Goal: Task Accomplishment & Management: Manage account settings

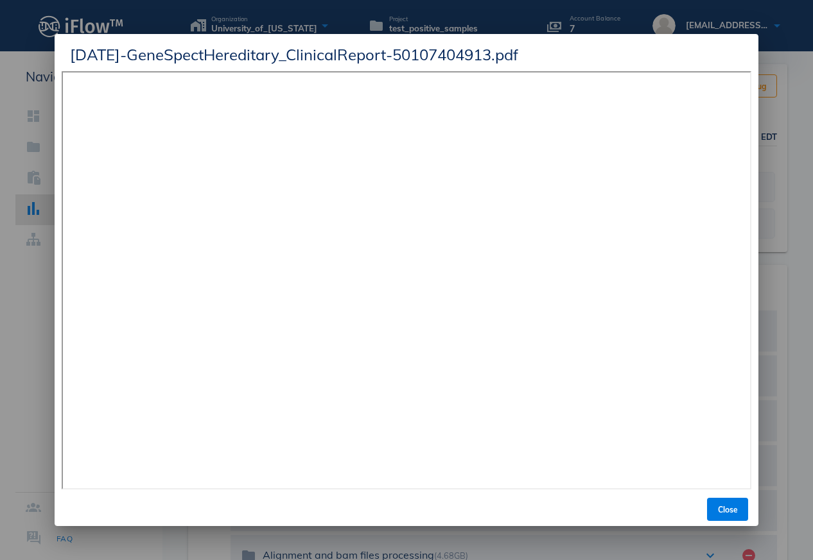
click at [126, 60] on span "[DATE]-GeneSpectHereditary_ClinicalReport-50107404913.pdf" at bounding box center [294, 54] width 448 height 21
click at [712, 65] on div "[DATE]-GeneSpectHereditary_ClinicalReport-50107404913.pdf" at bounding box center [406, 52] width 703 height 37
click at [727, 510] on span "Close" at bounding box center [727, 510] width 31 height 10
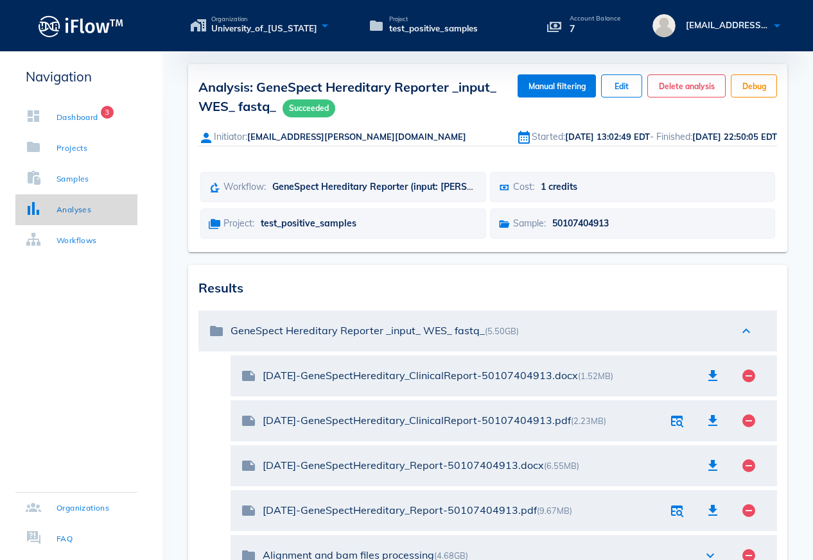
click at [67, 214] on div "Analyses" at bounding box center [73, 209] width 35 height 13
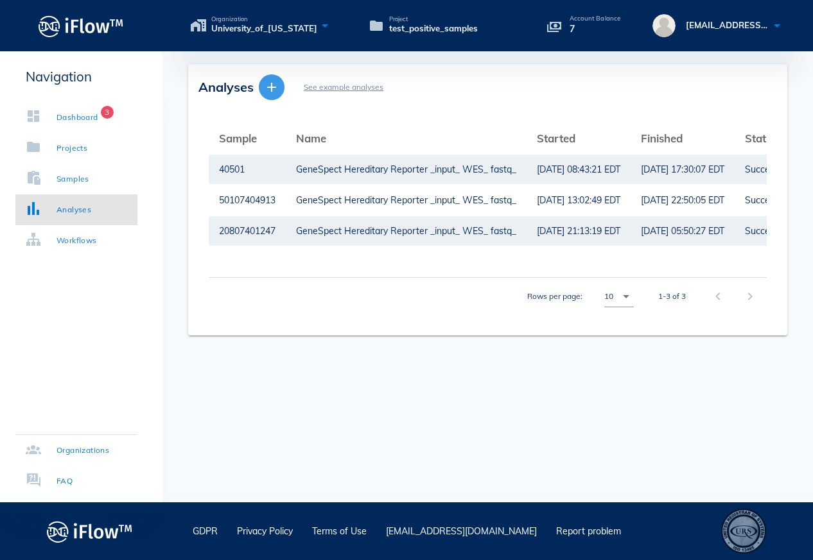
click at [278, 84] on icon "button" at bounding box center [271, 87] width 15 height 15
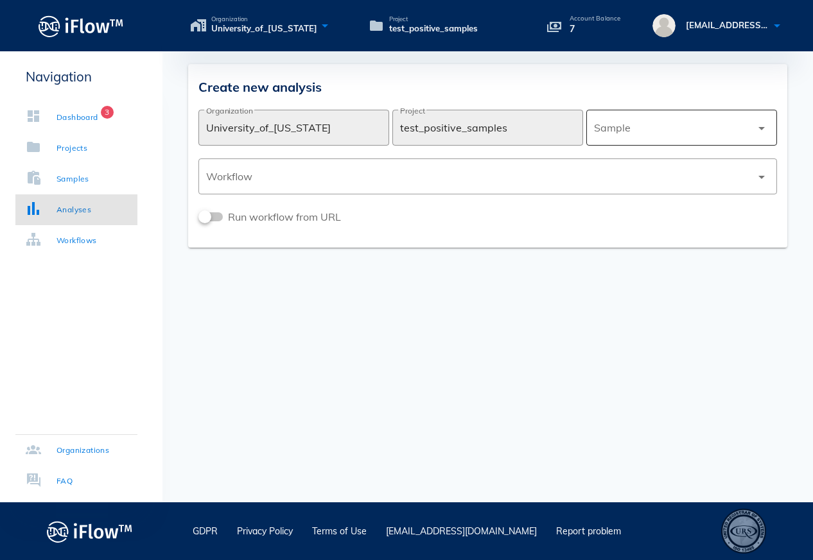
click at [737, 128] on div at bounding box center [672, 127] width 157 height 31
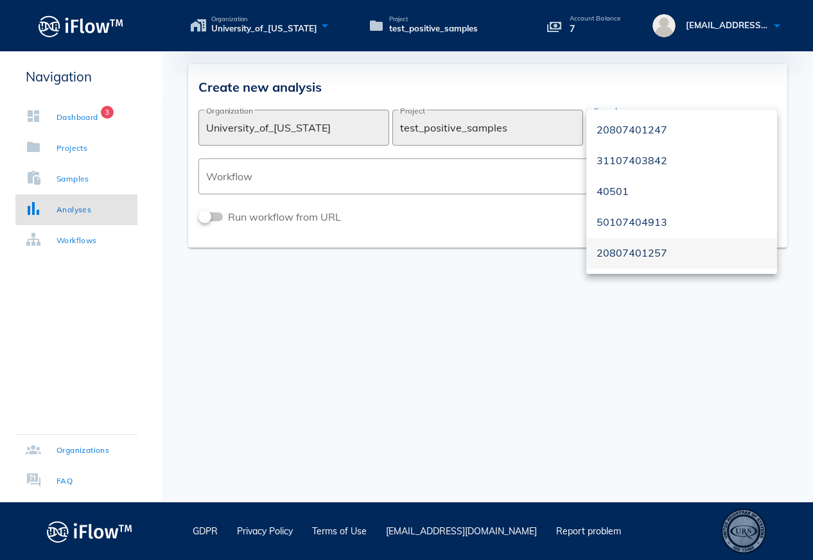
click at [662, 256] on div "20807401257" at bounding box center [681, 253] width 170 height 12
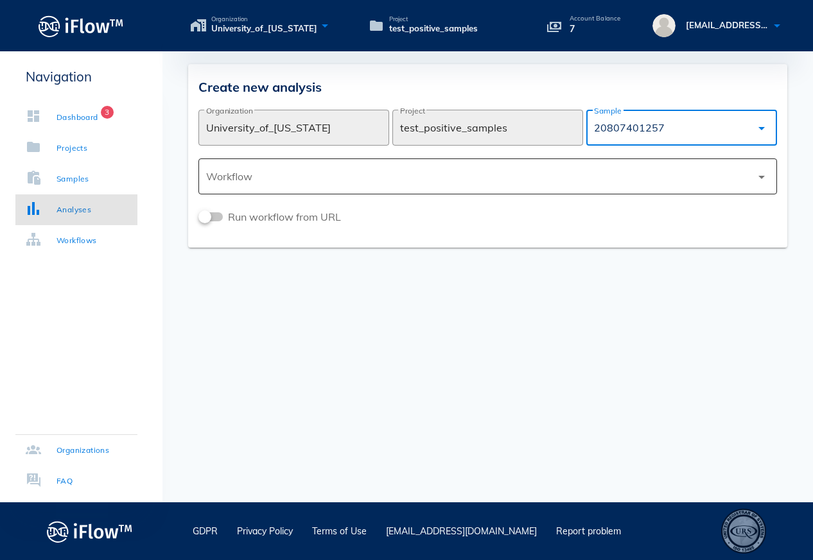
click at [689, 177] on div at bounding box center [478, 176] width 545 height 31
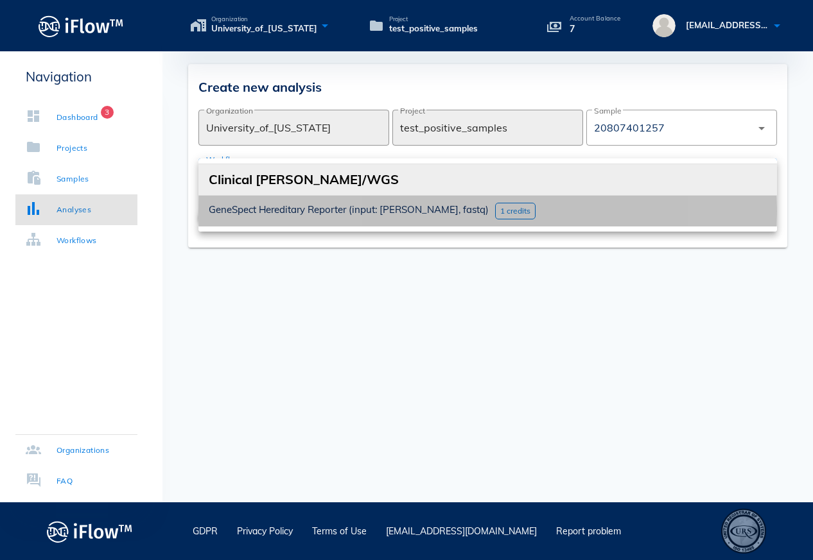
click at [415, 211] on span "GeneSpect Hereditary Reporter (input: [PERSON_NAME], fastq)" at bounding box center [349, 209] width 280 height 12
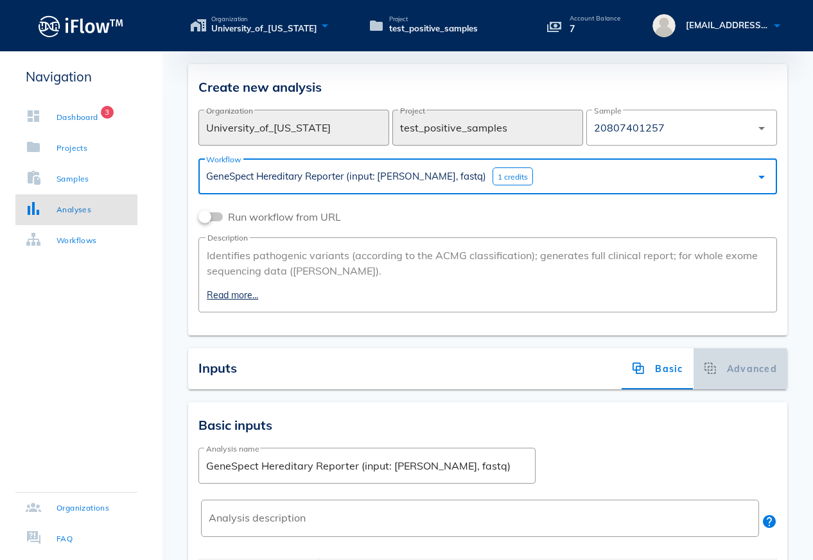
click at [734, 368] on div "Advanced" at bounding box center [740, 368] width 94 height 41
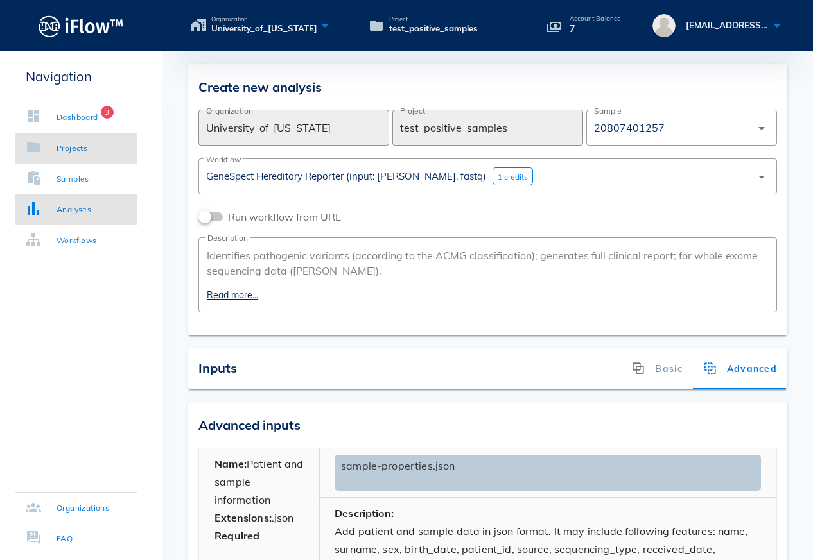
click at [65, 150] on div "Projects" at bounding box center [71, 148] width 31 height 13
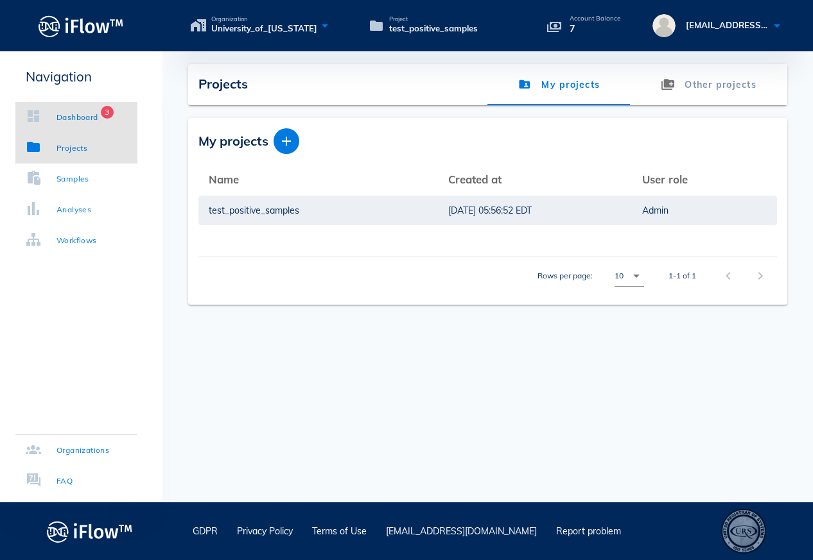
click at [58, 121] on div "Dashboard 3" at bounding box center [62, 117] width 73 height 13
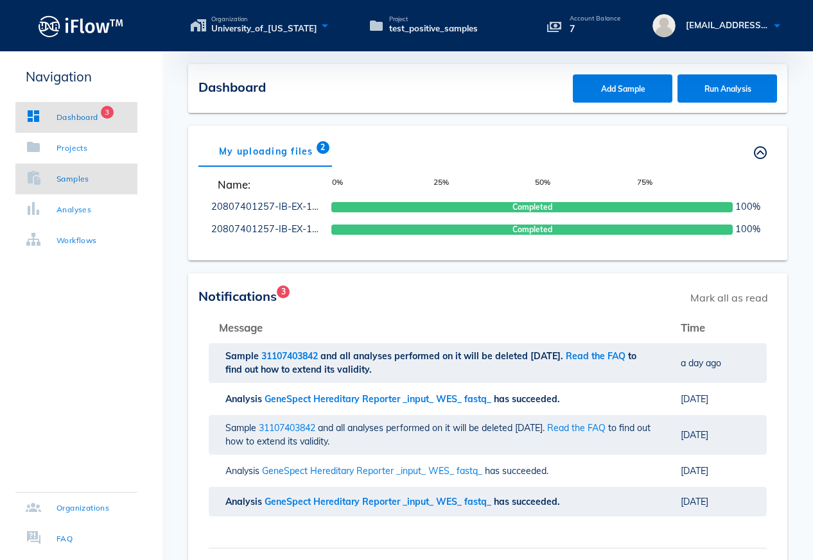
click at [78, 177] on div "Samples" at bounding box center [72, 179] width 33 height 13
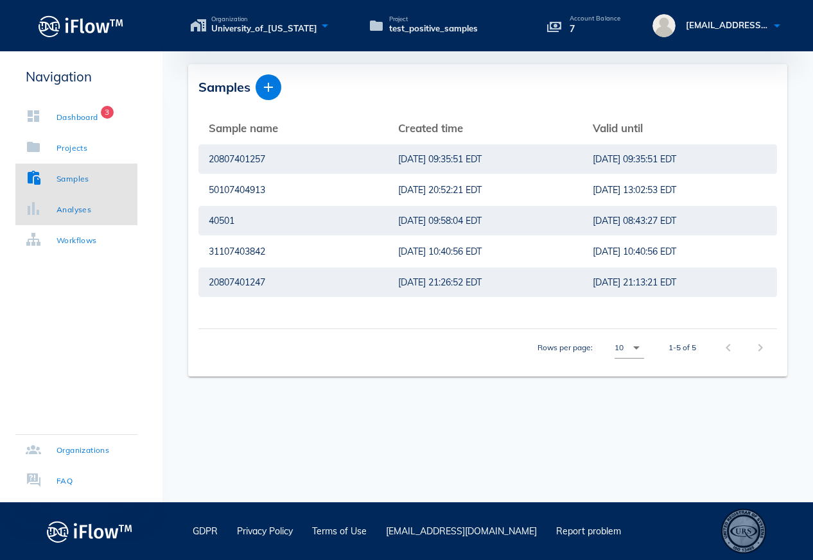
click at [85, 209] on div "Analyses" at bounding box center [73, 209] width 35 height 13
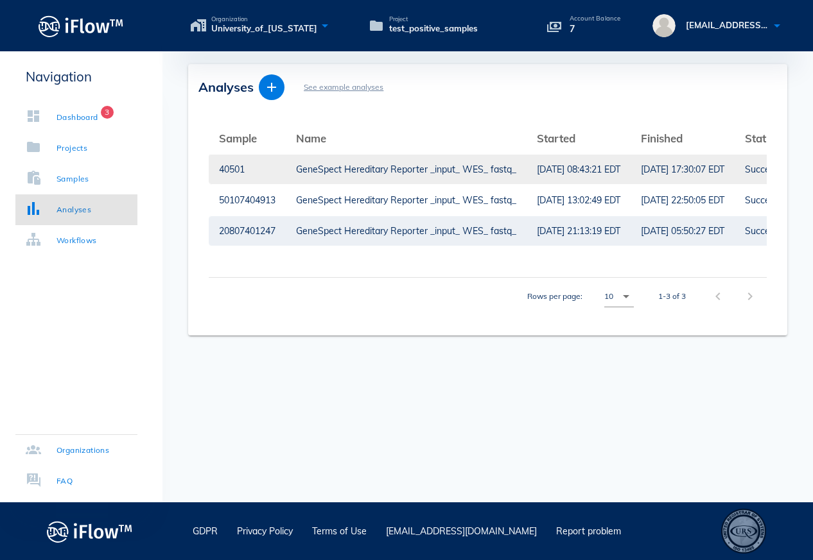
click at [401, 179] on div "GeneSpect Hereditary Reporter _input_ WES_ fastq_" at bounding box center [406, 170] width 220 height 30
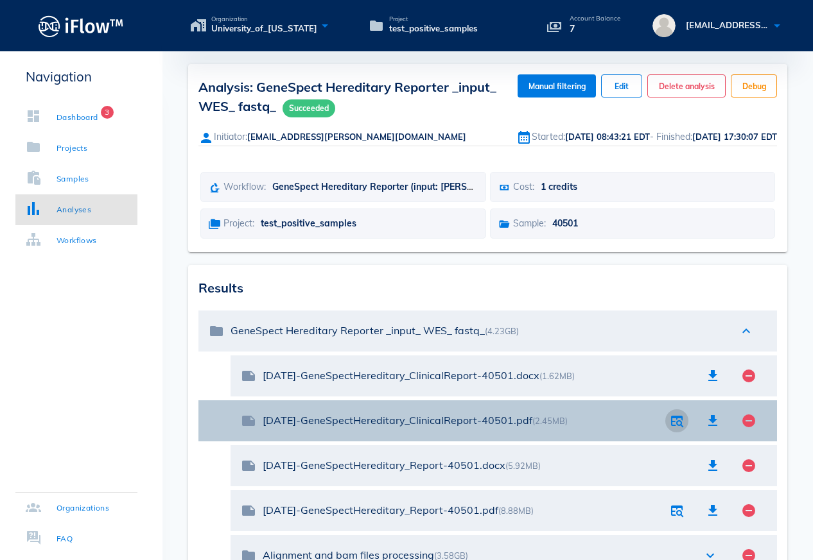
click at [685, 423] on span "button" at bounding box center [676, 420] width 28 height 15
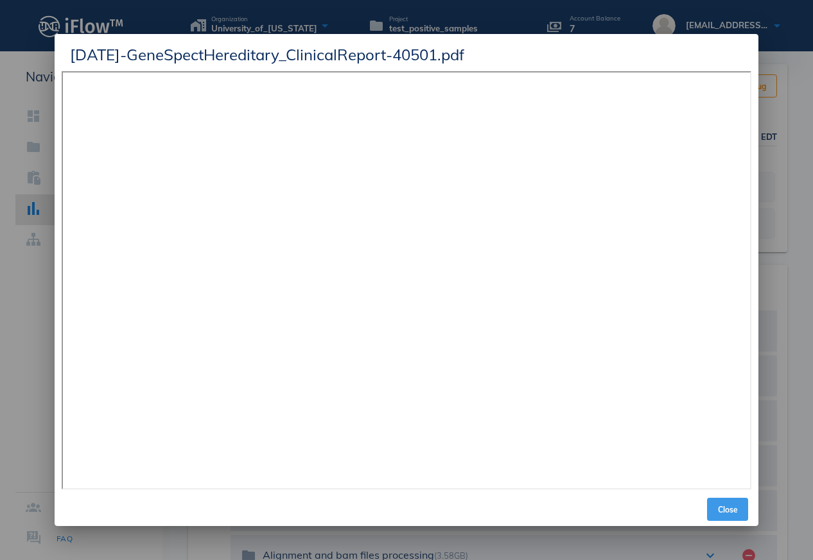
click at [717, 505] on span "Close" at bounding box center [727, 510] width 31 height 10
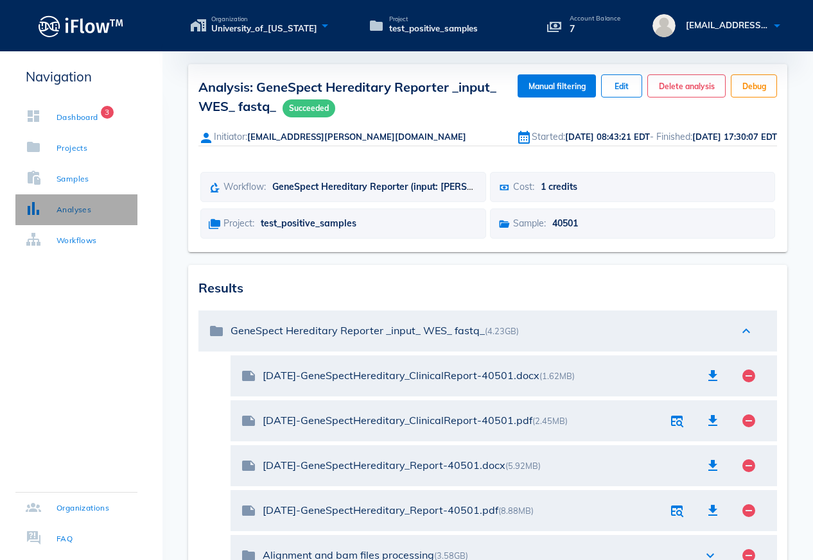
click at [89, 215] on div "Analyses" at bounding box center [73, 209] width 35 height 13
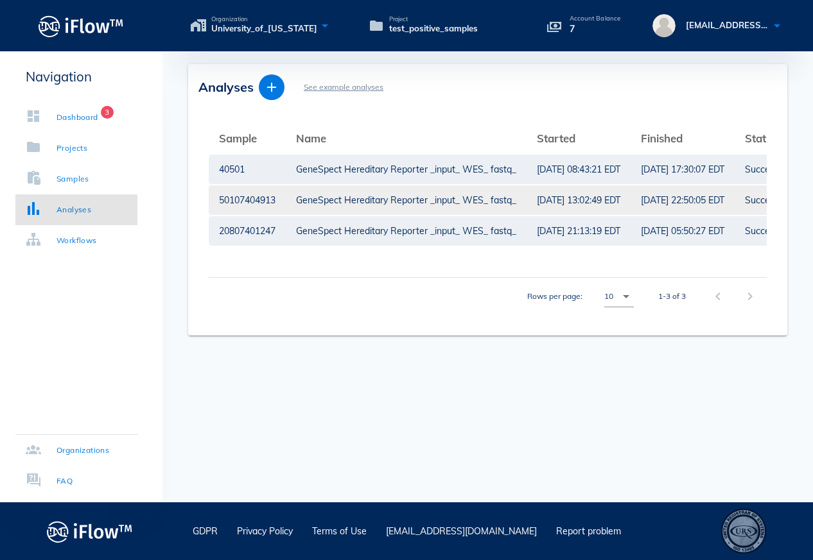
click at [361, 205] on div "GeneSpect Hereditary Reporter _input_ WES_ fastq_" at bounding box center [406, 200] width 220 height 30
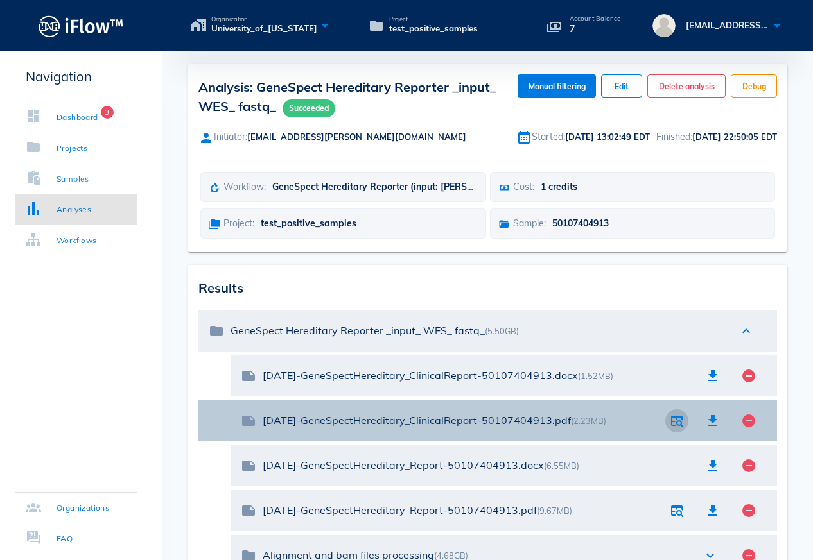
click at [671, 419] on icon "button" at bounding box center [676, 420] width 15 height 15
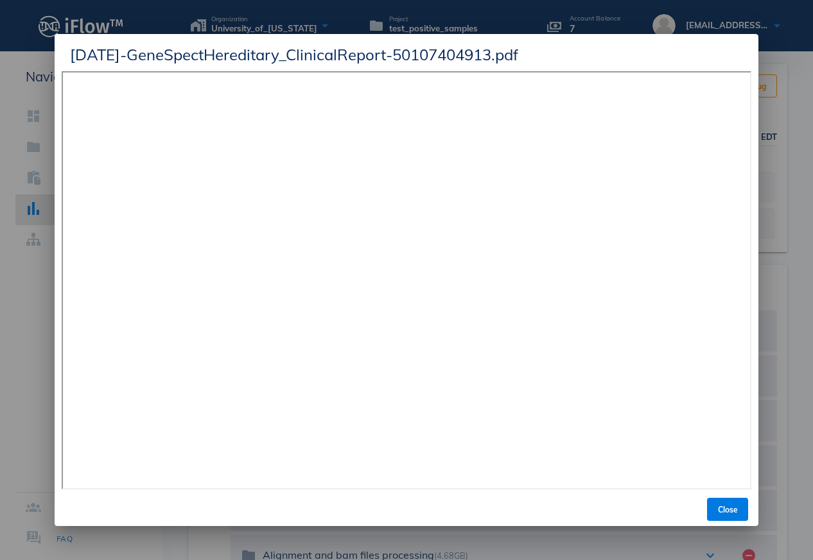
click at [783, 273] on div at bounding box center [406, 280] width 813 height 560
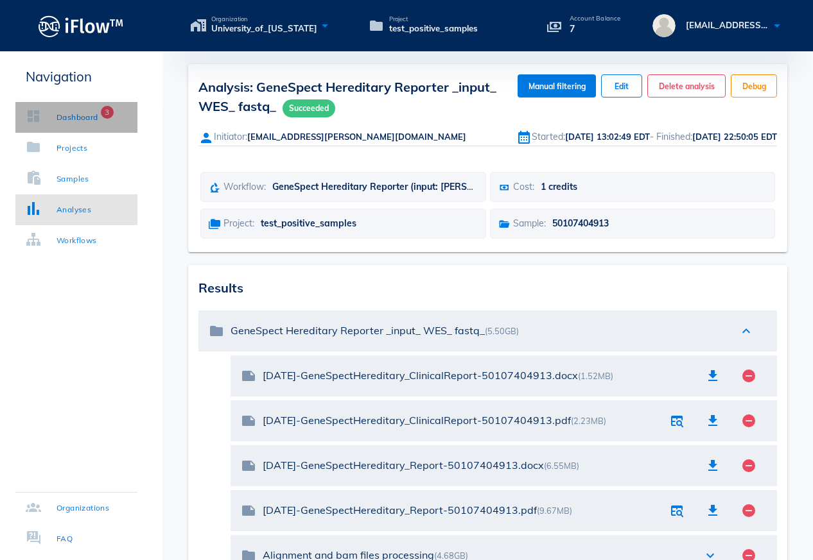
click at [82, 114] on div "Dashboard" at bounding box center [77, 117] width 42 height 13
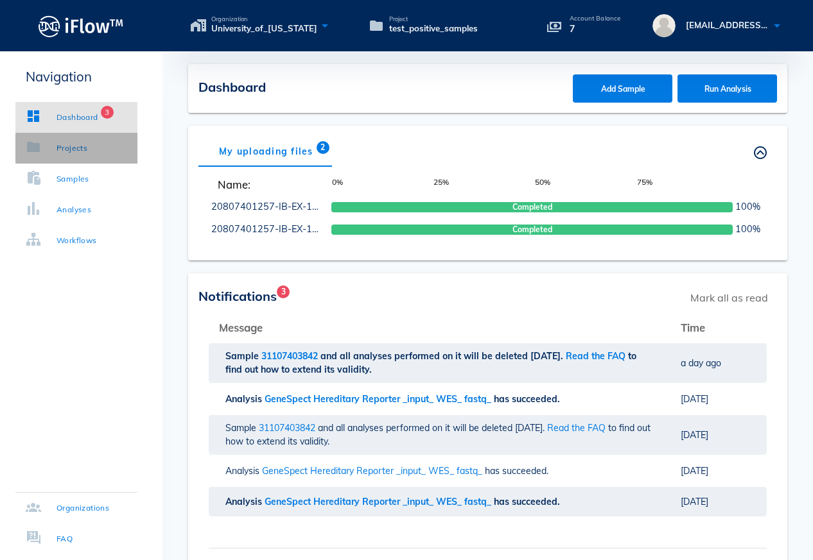
click at [65, 153] on div "Projects" at bounding box center [71, 148] width 31 height 13
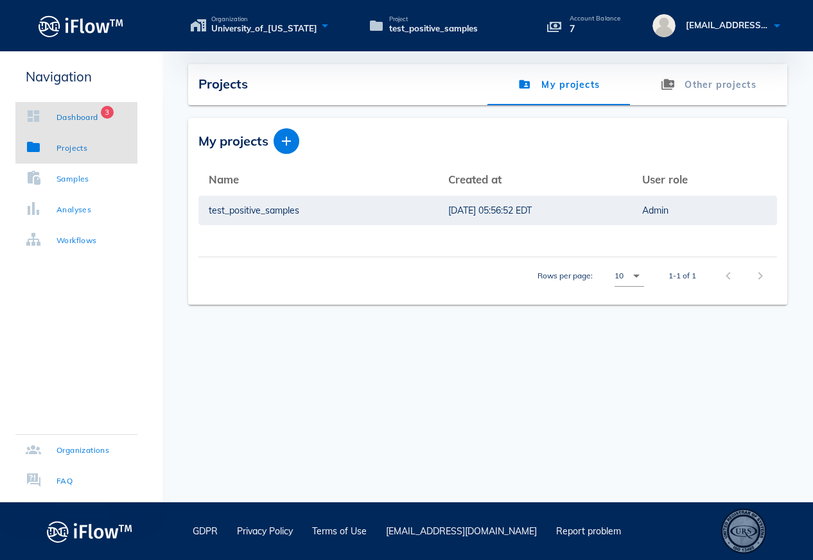
click at [76, 123] on div "Dashboard" at bounding box center [77, 117] width 42 height 13
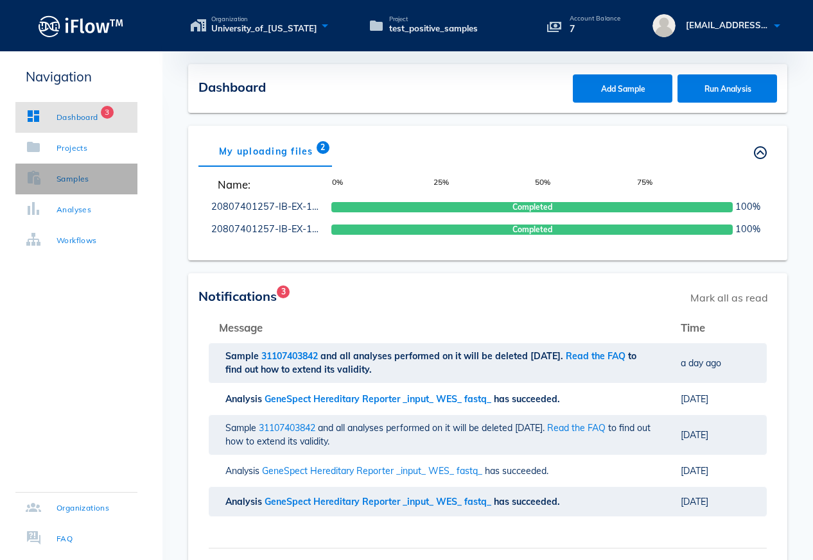
click at [71, 179] on div "Samples" at bounding box center [72, 179] width 33 height 13
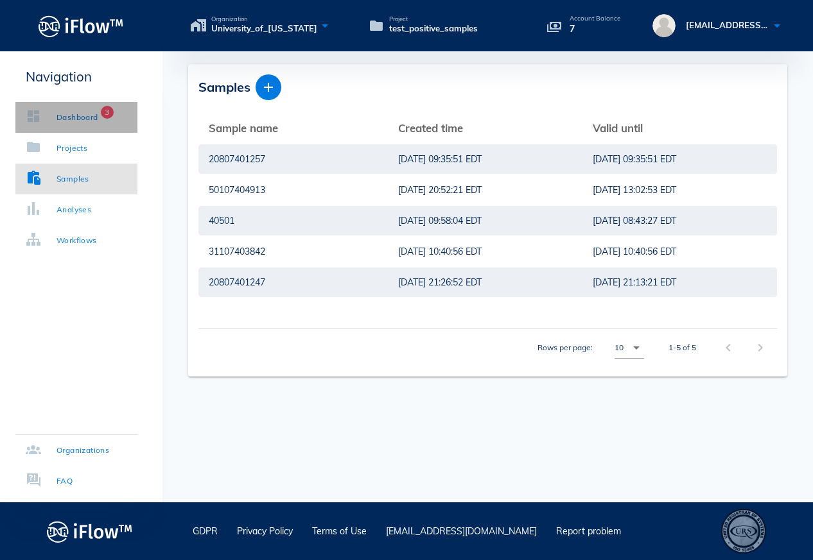
click at [78, 121] on div "Dashboard" at bounding box center [77, 117] width 42 height 13
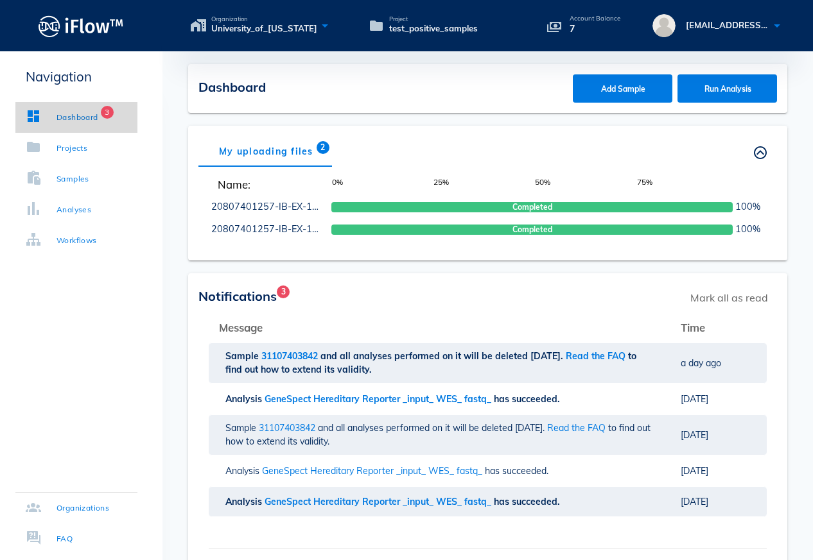
click at [73, 114] on div "Dashboard" at bounding box center [77, 117] width 42 height 13
click at [74, 119] on div "Dashboard" at bounding box center [77, 117] width 42 height 13
click at [76, 145] on div "Projects" at bounding box center [71, 148] width 31 height 13
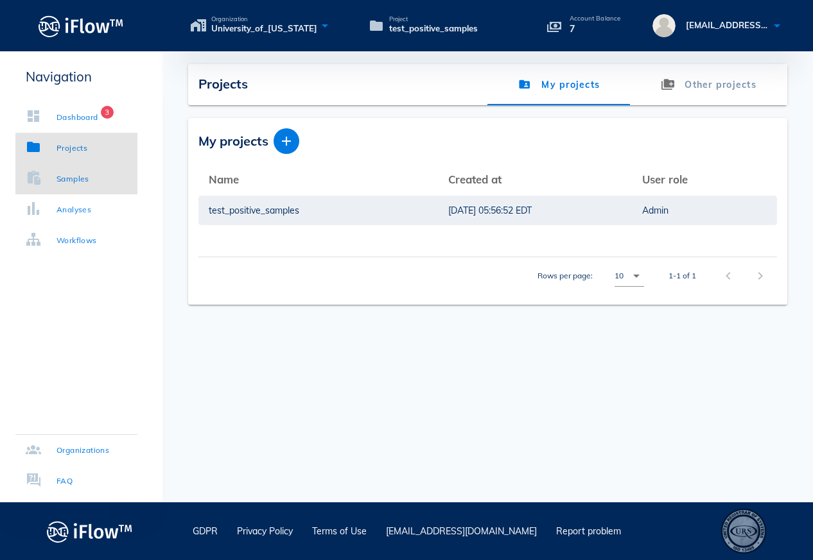
click at [67, 180] on div "Samples" at bounding box center [72, 179] width 33 height 13
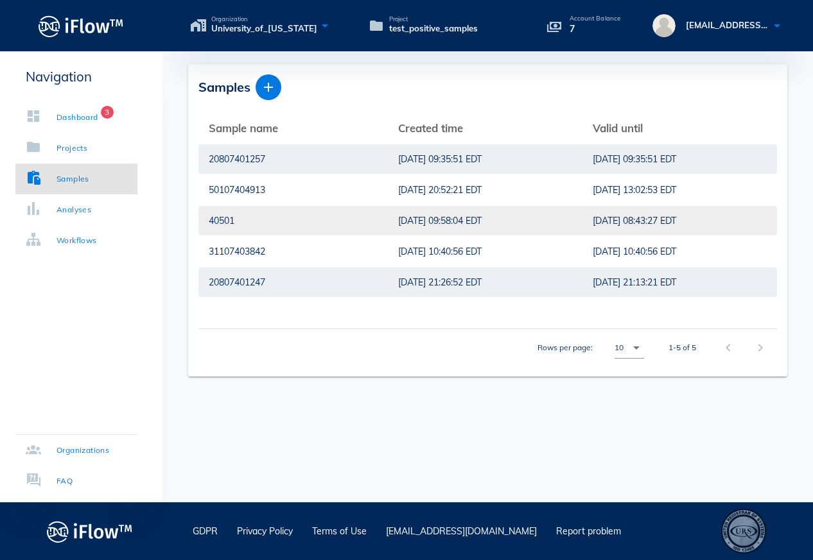
click at [291, 219] on div "40501" at bounding box center [293, 221] width 169 height 30
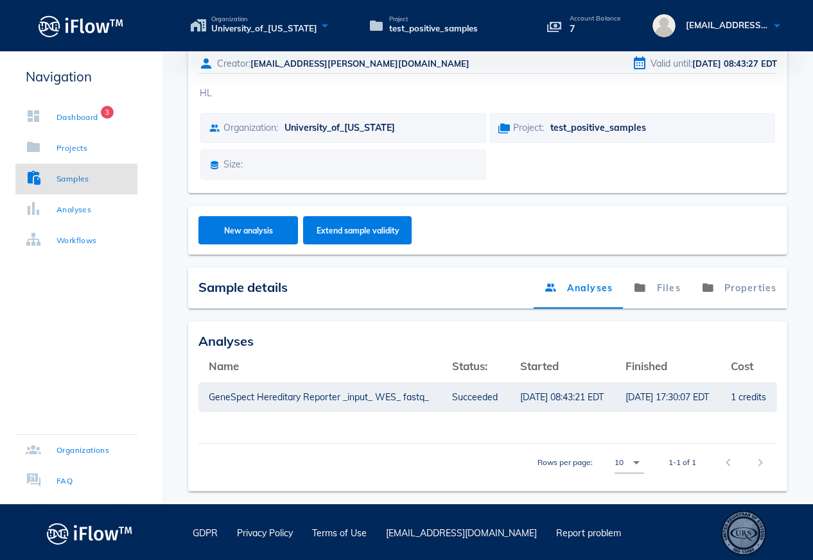
scroll to position [66, 0]
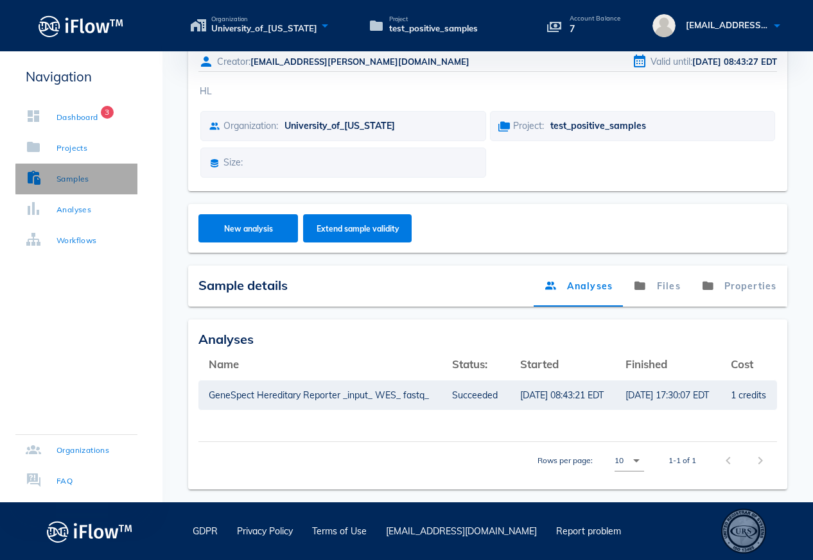
click at [89, 180] on div "Samples" at bounding box center [72, 179] width 33 height 13
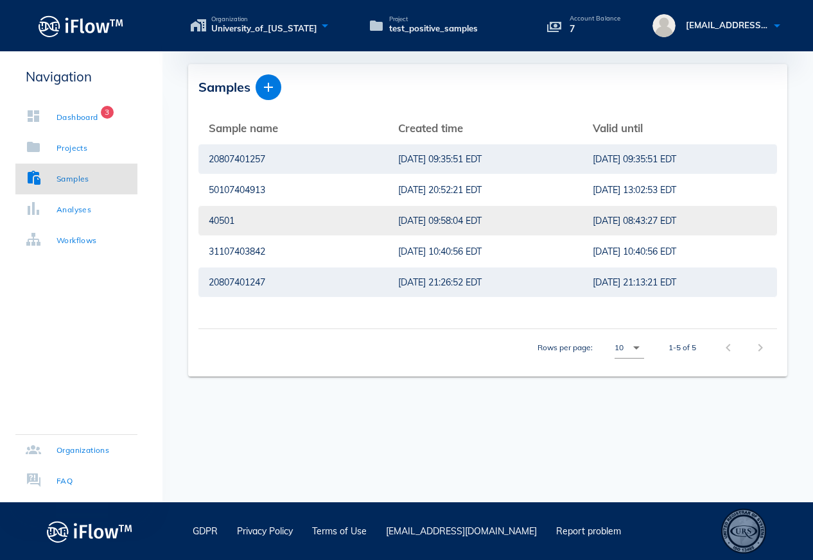
click at [231, 214] on div "40501" at bounding box center [293, 221] width 169 height 30
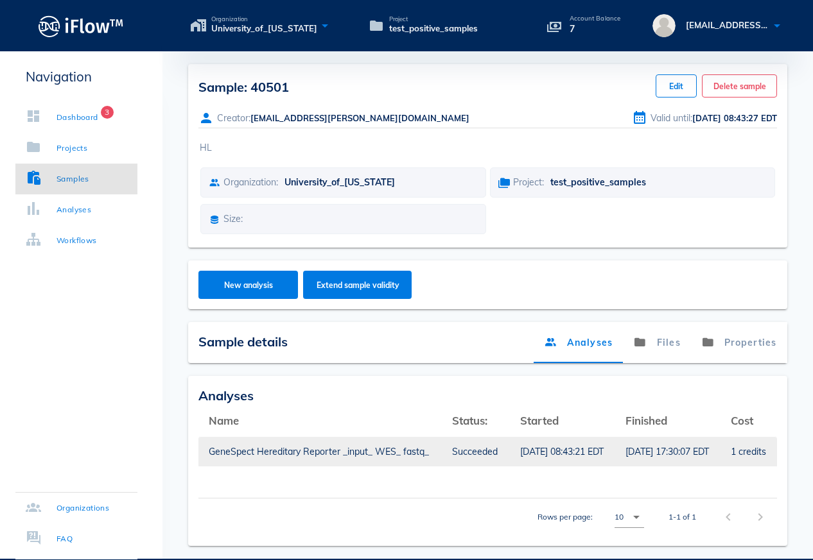
click at [566, 452] on div "[DATE] 08:43:21 EDT" at bounding box center [562, 452] width 85 height 30
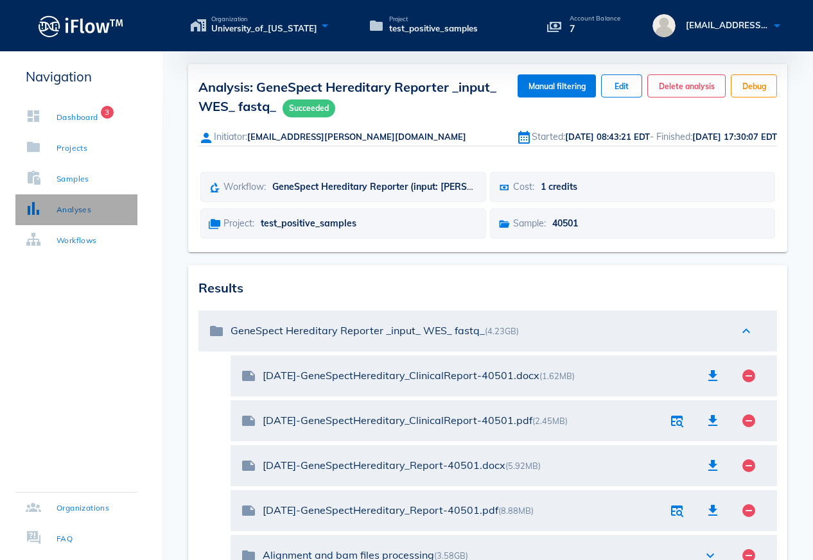
click at [61, 208] on div "Analyses" at bounding box center [58, 209] width 65 height 13
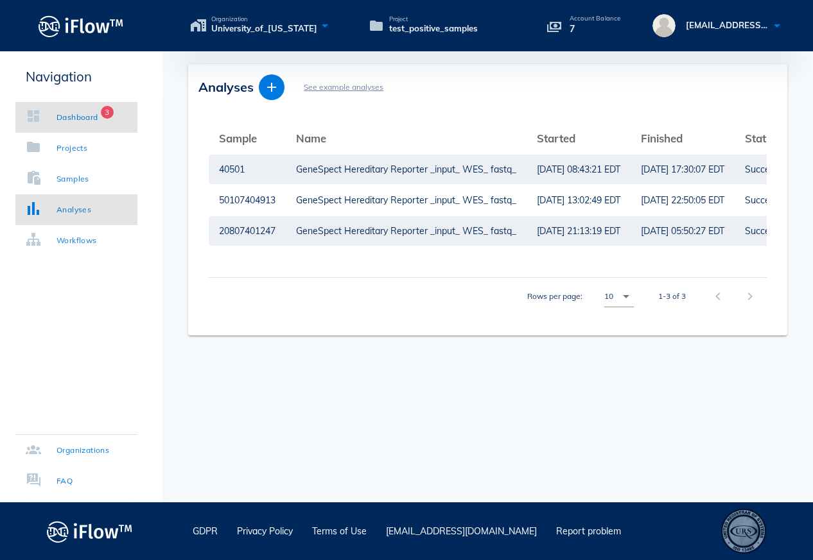
click at [59, 121] on div "Dashboard 3" at bounding box center [62, 117] width 73 height 13
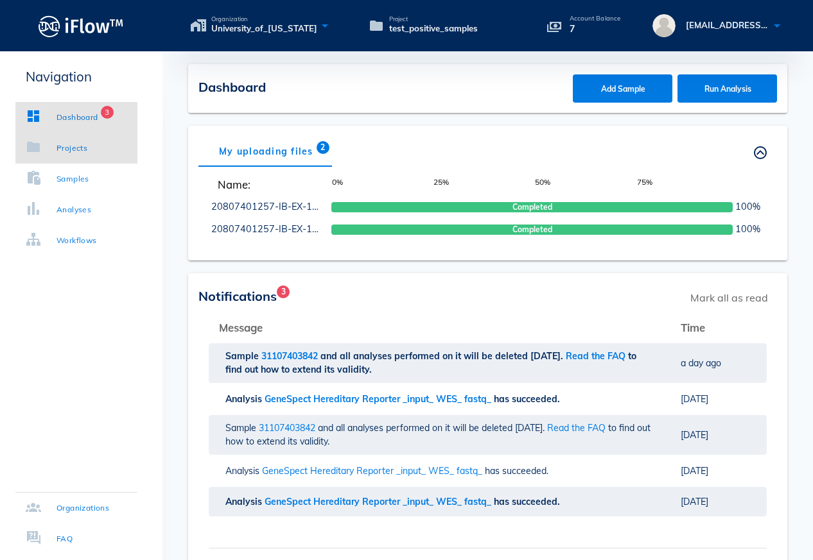
click at [58, 157] on link "Projects" at bounding box center [76, 148] width 122 height 31
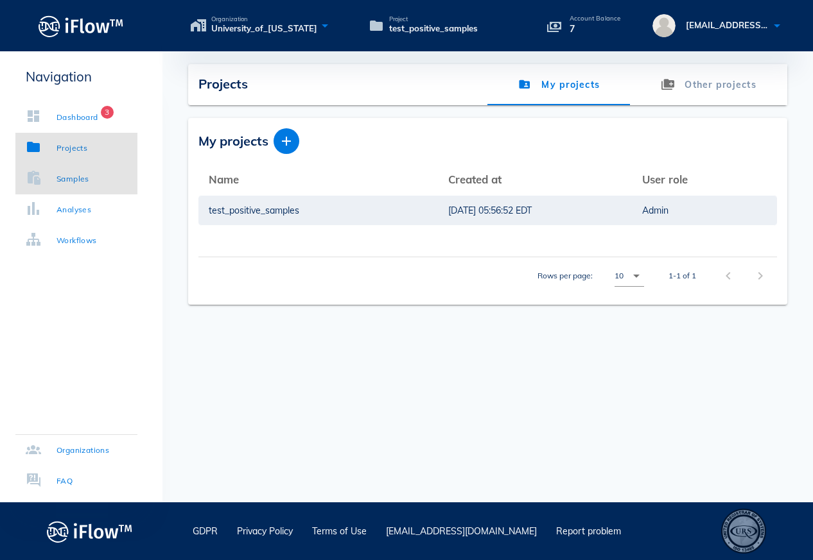
click at [67, 182] on div "Samples" at bounding box center [72, 179] width 33 height 13
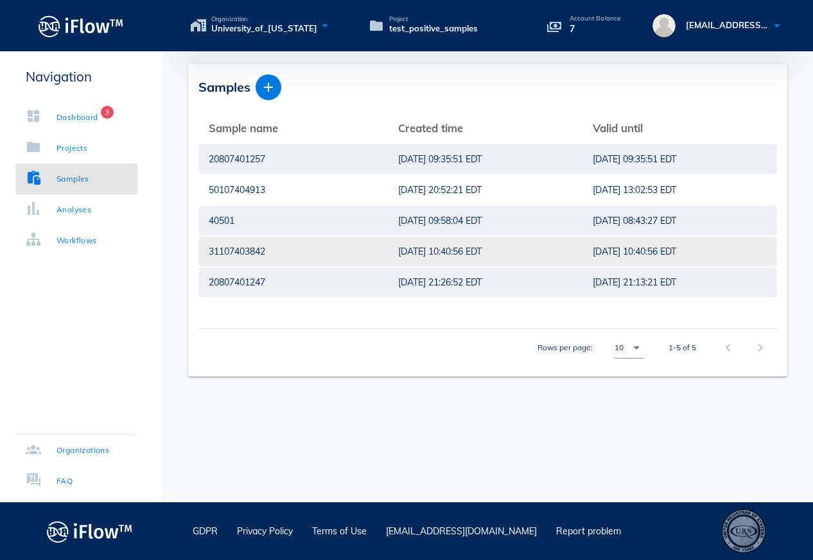
click at [275, 246] on div "31107403842" at bounding box center [293, 252] width 169 height 30
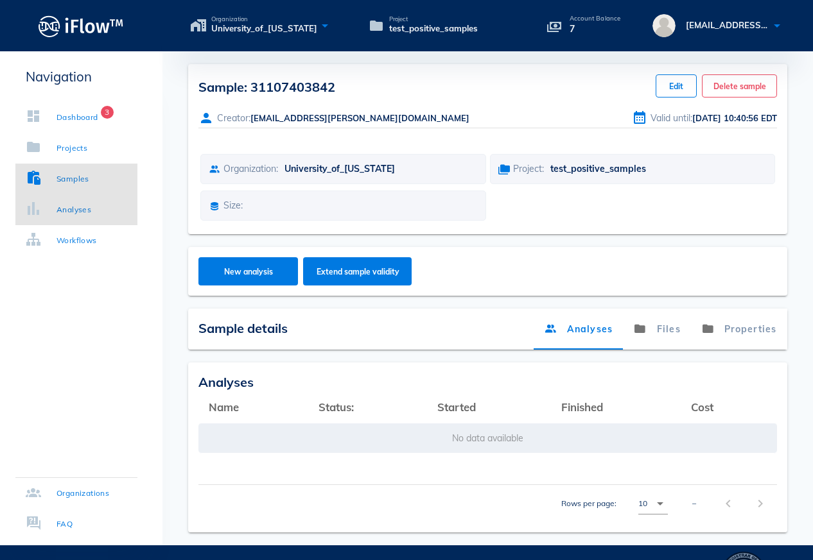
click at [80, 216] on link "Analyses" at bounding box center [76, 209] width 122 height 31
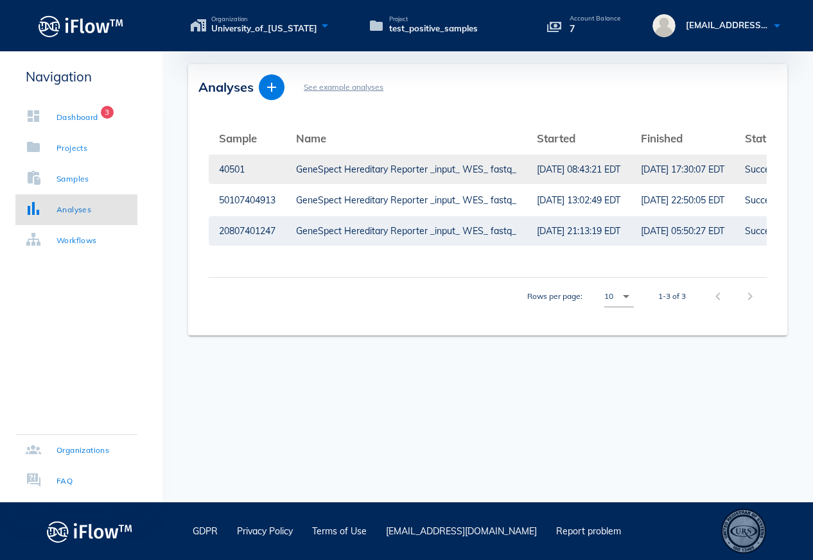
click at [498, 171] on div "GeneSpect Hereditary Reporter _input_ WES_ fastq_" at bounding box center [406, 170] width 220 height 30
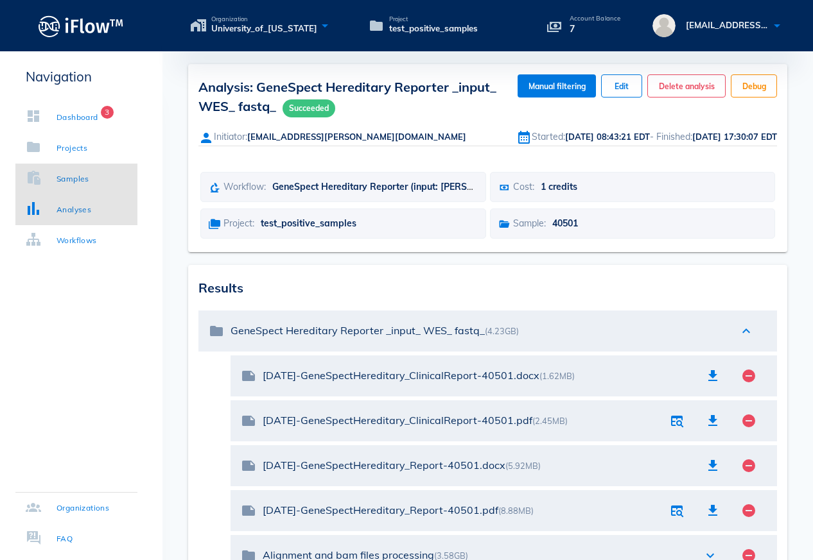
click at [100, 184] on link "Samples" at bounding box center [76, 179] width 122 height 31
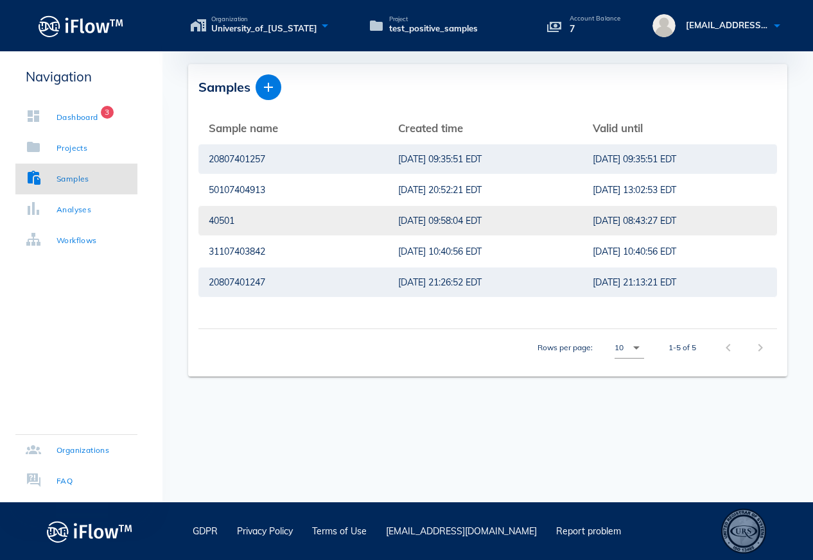
click at [264, 224] on div "40501" at bounding box center [293, 221] width 169 height 30
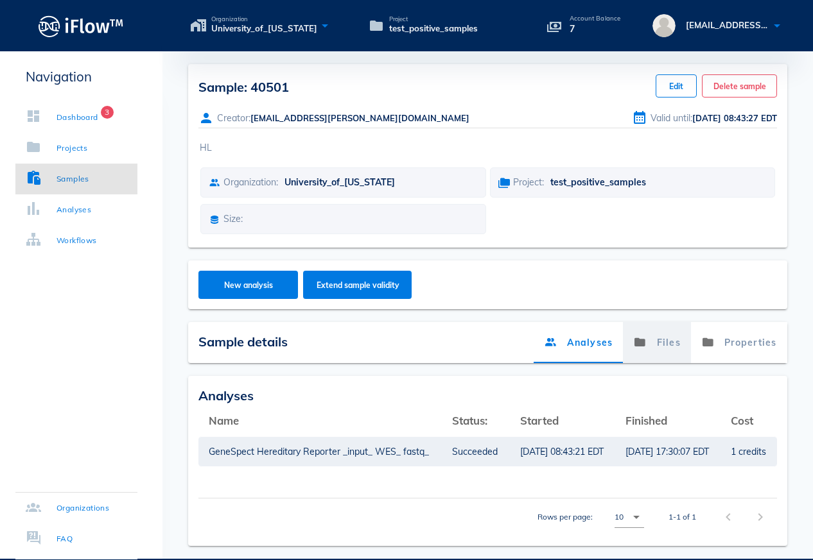
click at [653, 343] on link "Files" at bounding box center [657, 342] width 68 height 41
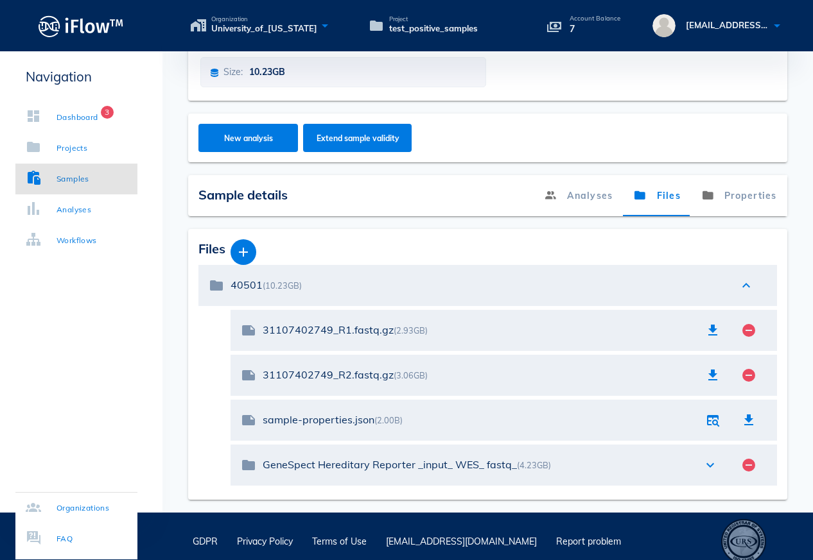
scroll to position [157, 0]
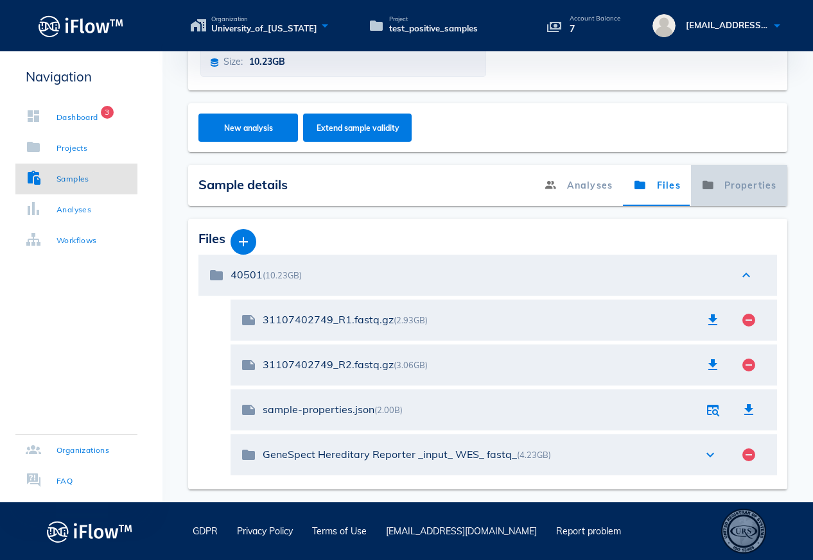
click at [751, 183] on link "Properties" at bounding box center [739, 185] width 96 height 41
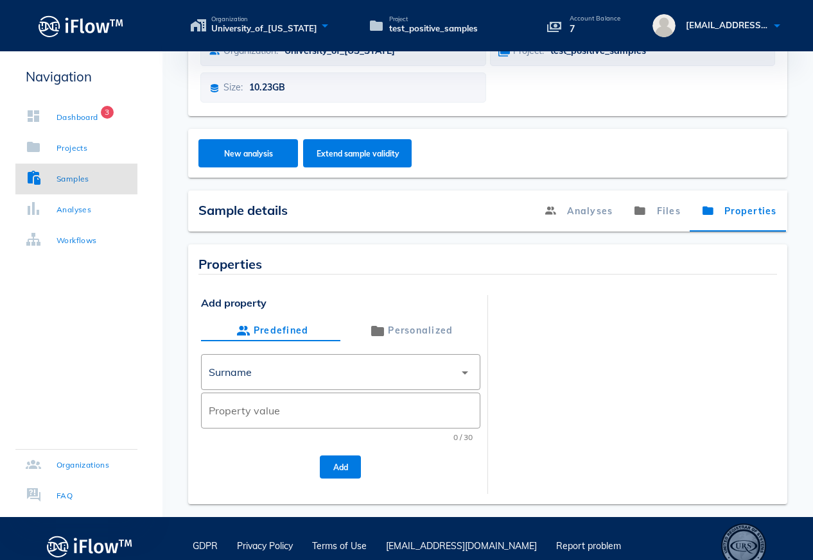
scroll to position [146, 0]
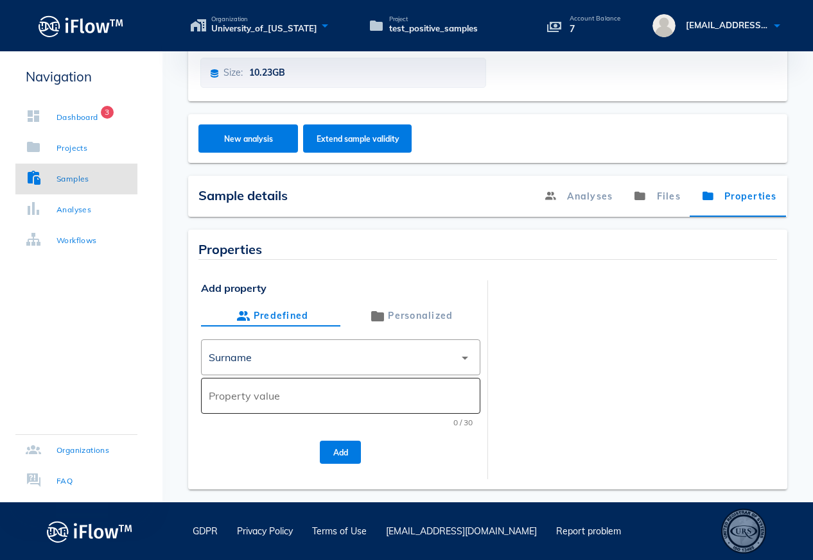
click at [287, 402] on input "Property value" at bounding box center [340, 396] width 263 height 21
click at [467, 363] on icon "arrow_drop_down" at bounding box center [464, 357] width 15 height 15
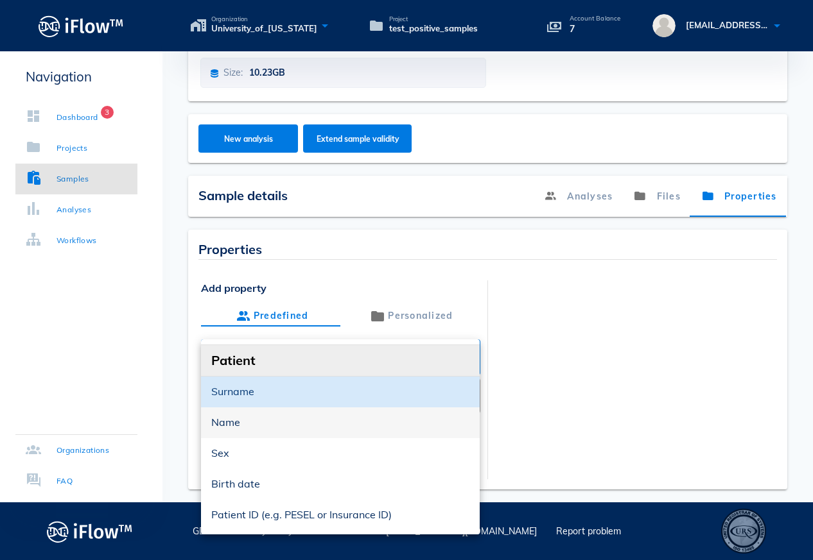
click at [270, 420] on div "Name" at bounding box center [340, 423] width 258 height 12
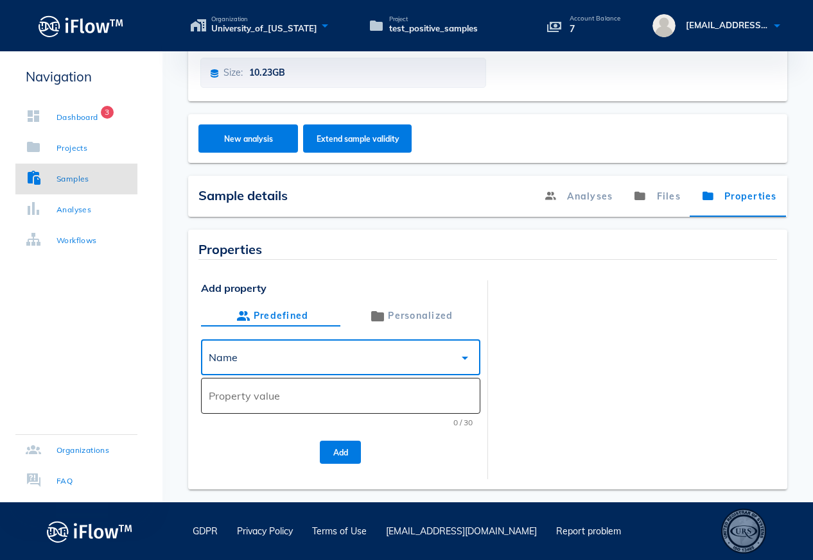
click at [240, 396] on input "Property value" at bounding box center [340, 396] width 263 height 21
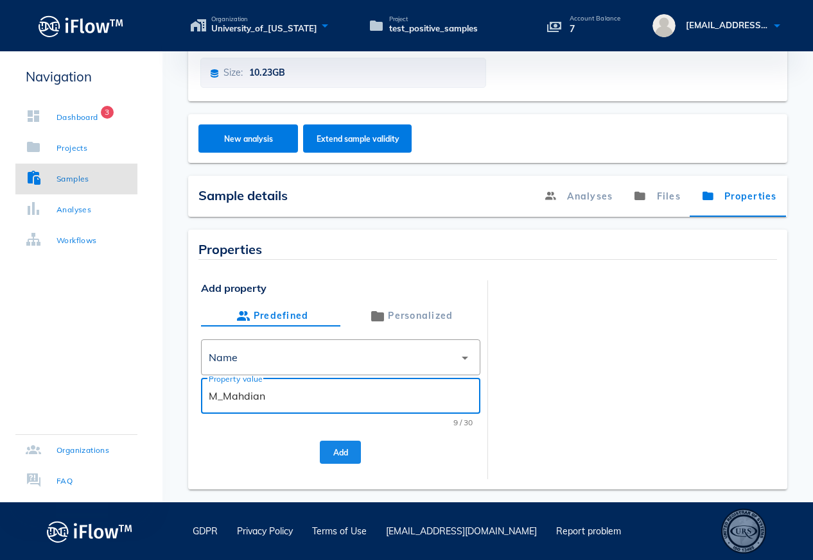
type input "M_Mahdian"
click at [341, 443] on button "Add" at bounding box center [340, 452] width 41 height 23
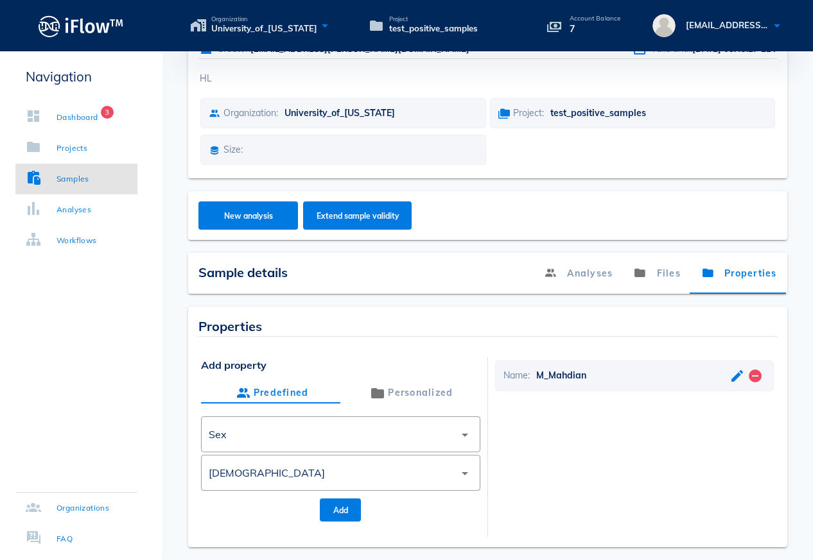
scroll to position [62, 0]
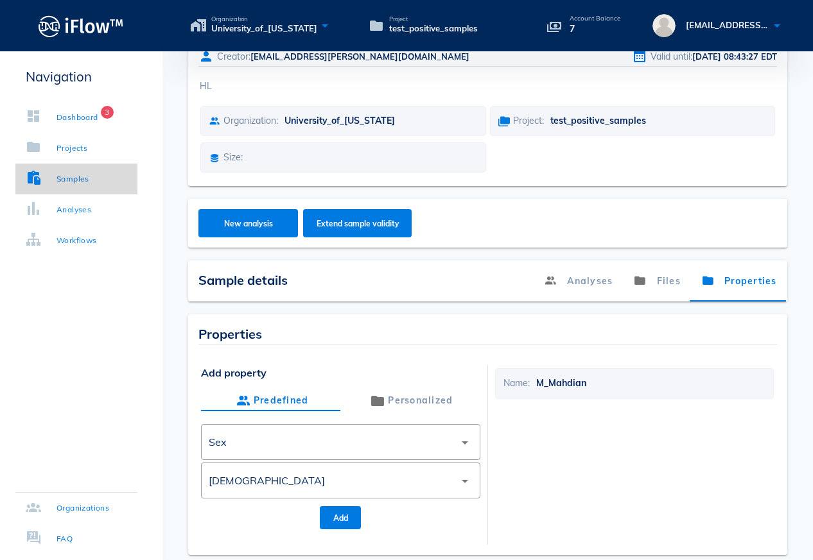
click at [53, 178] on div "Samples" at bounding box center [58, 179] width 64 height 13
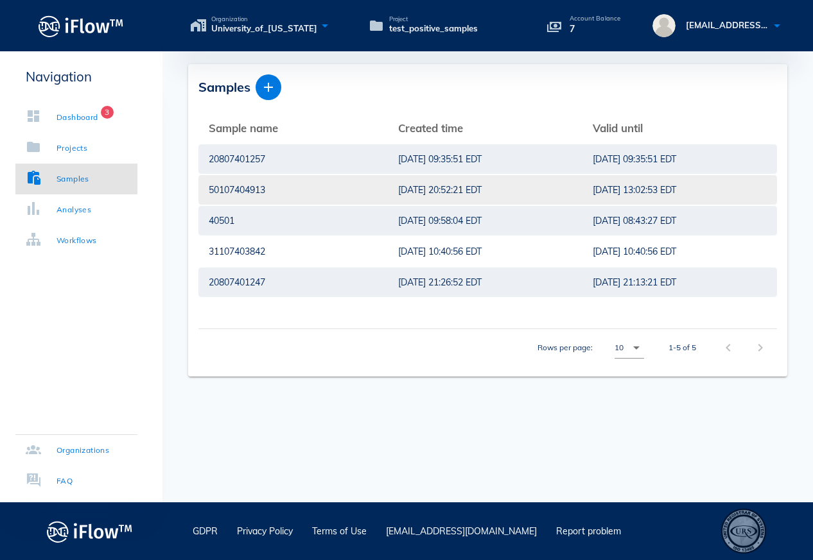
click at [261, 191] on div "50107404913" at bounding box center [293, 190] width 169 height 30
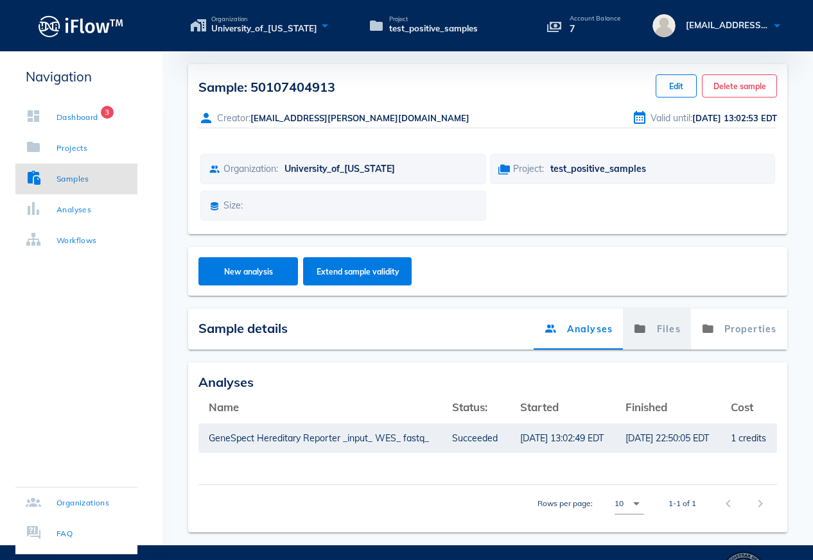
click at [660, 334] on link "Files" at bounding box center [657, 329] width 68 height 41
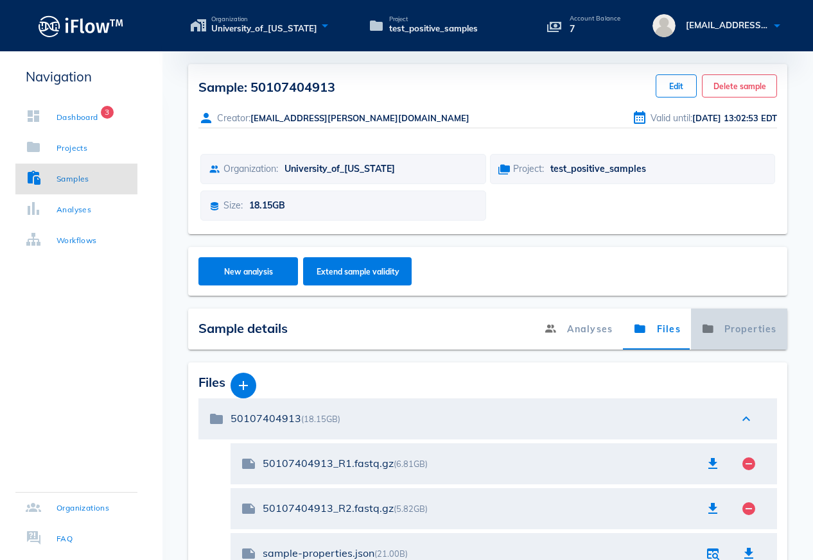
click at [759, 324] on link "Properties" at bounding box center [739, 329] width 96 height 41
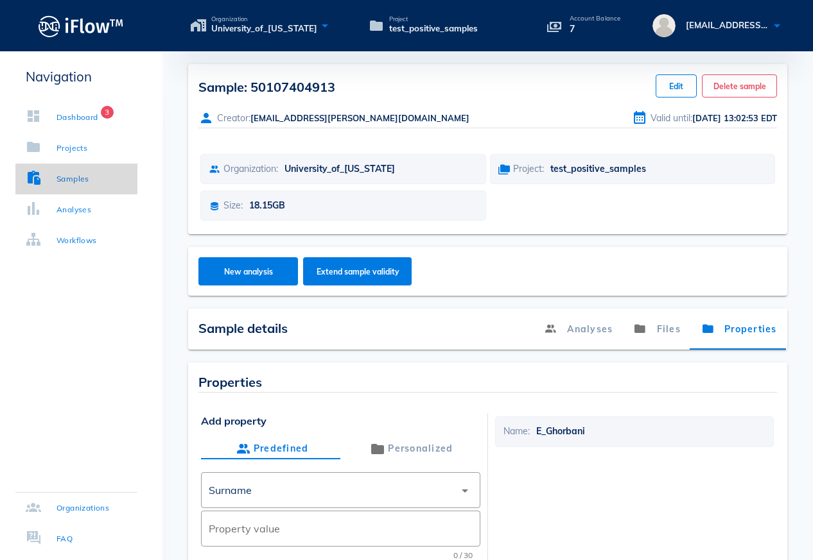
click at [65, 178] on div "Samples" at bounding box center [72, 179] width 33 height 13
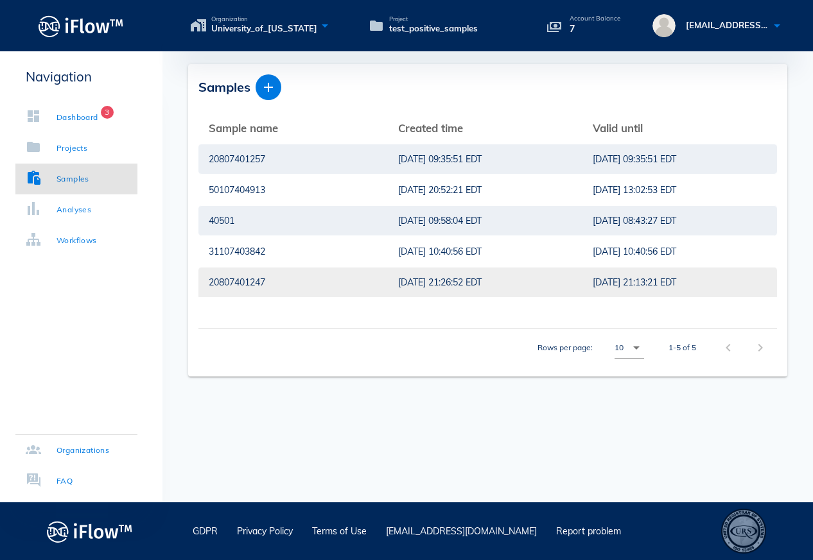
click at [291, 284] on div "20807401247" at bounding box center [293, 283] width 169 height 30
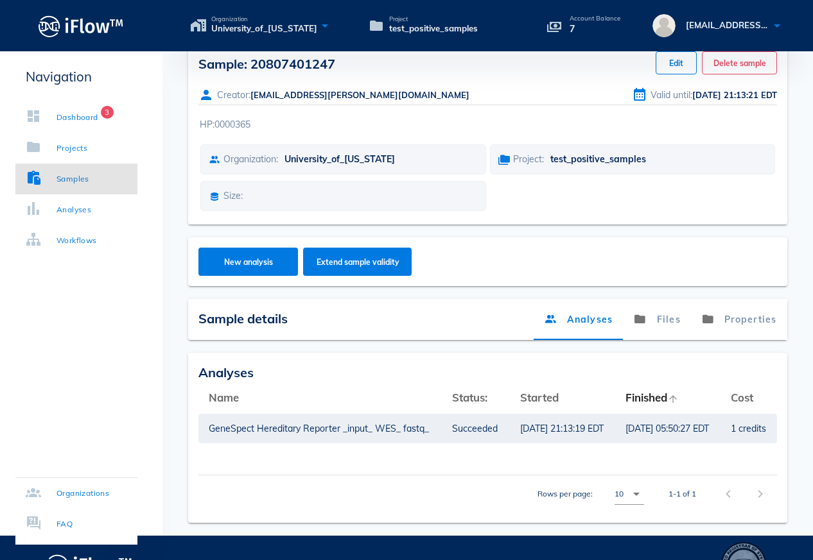
scroll to position [66, 0]
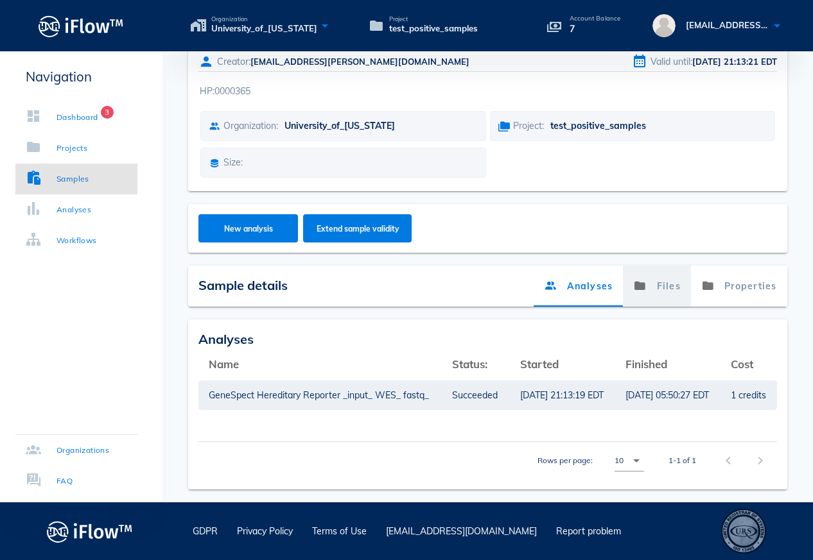
click at [646, 280] on icon at bounding box center [639, 286] width 13 height 21
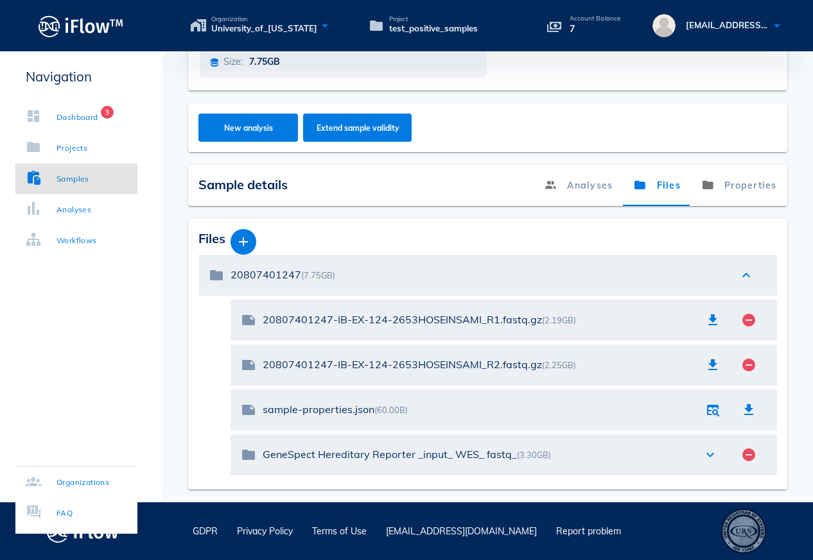
scroll to position [0, 0]
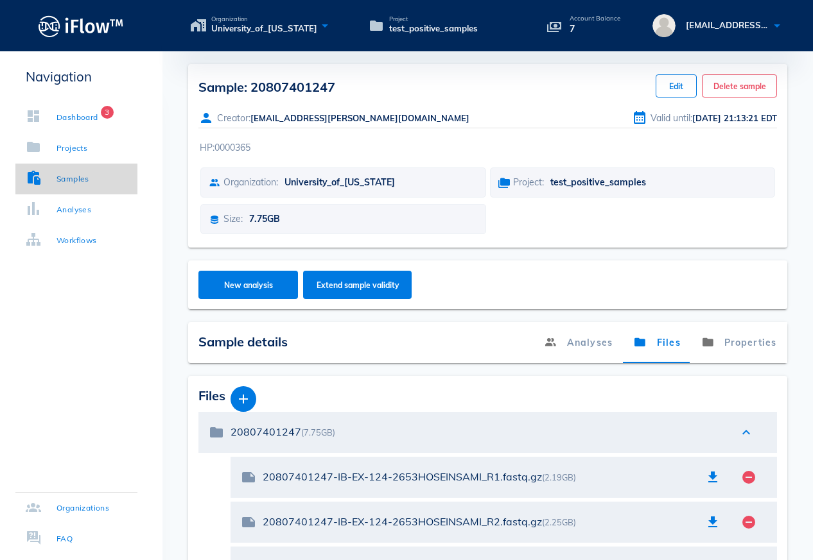
click at [56, 175] on div "Samples" at bounding box center [58, 179] width 64 height 13
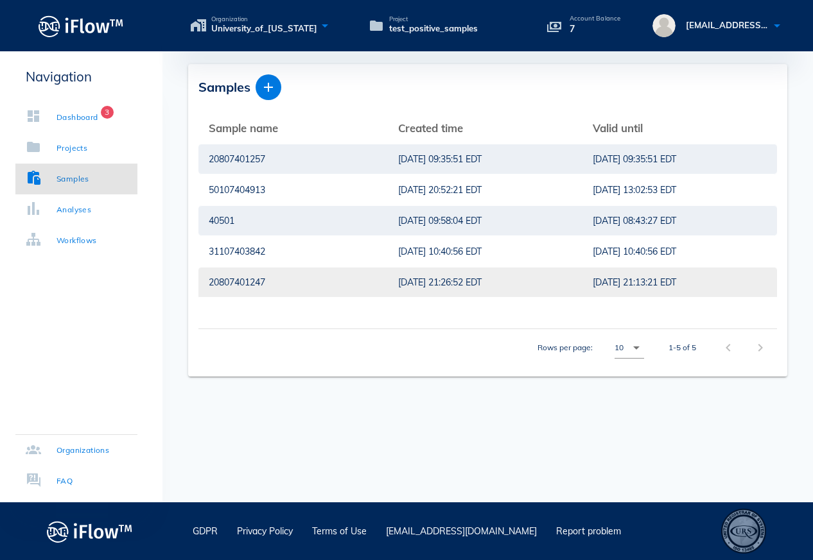
click at [433, 284] on div "[DATE] 21:26:52 EDT" at bounding box center [485, 283] width 174 height 30
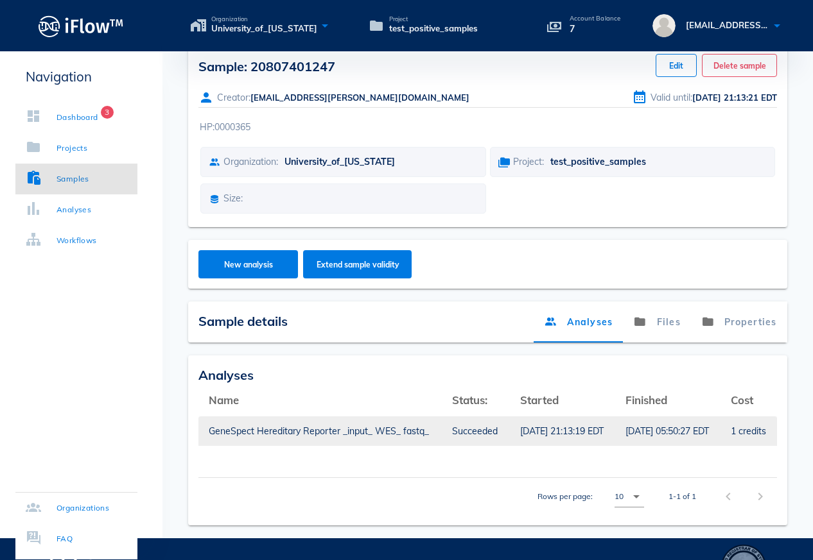
scroll to position [66, 0]
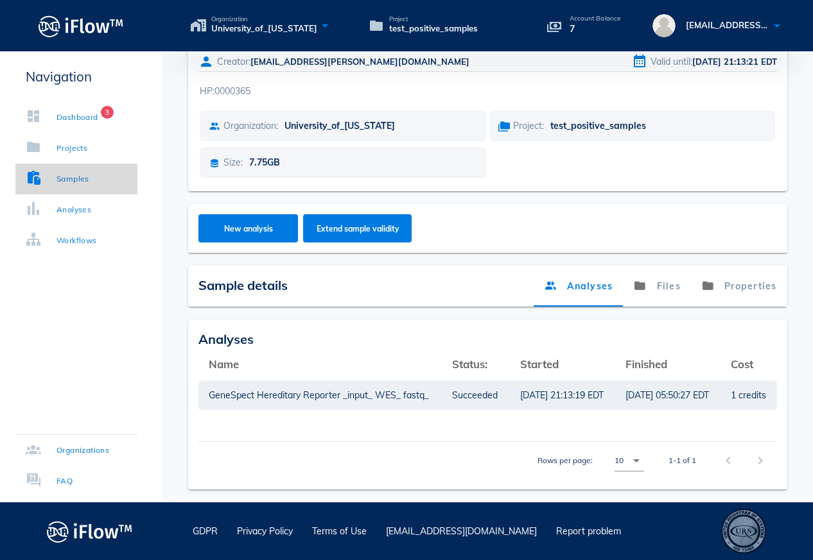
click at [89, 183] on div "Samples" at bounding box center [72, 179] width 33 height 13
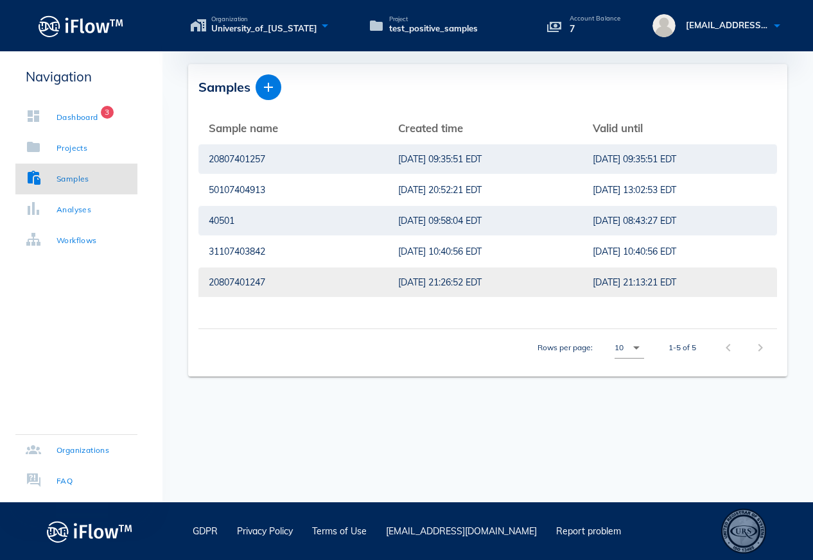
click at [486, 284] on div "[DATE] 21:26:52 EDT" at bounding box center [485, 283] width 174 height 30
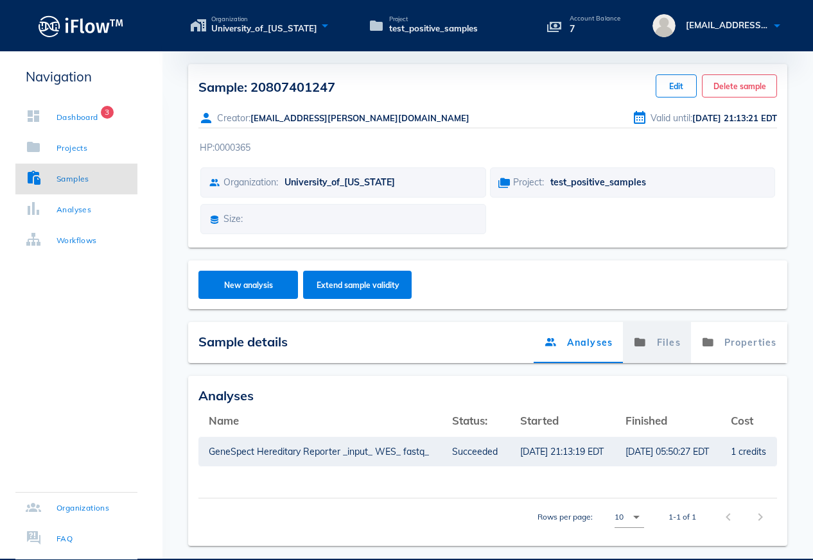
click at [675, 343] on link "Files" at bounding box center [657, 342] width 68 height 41
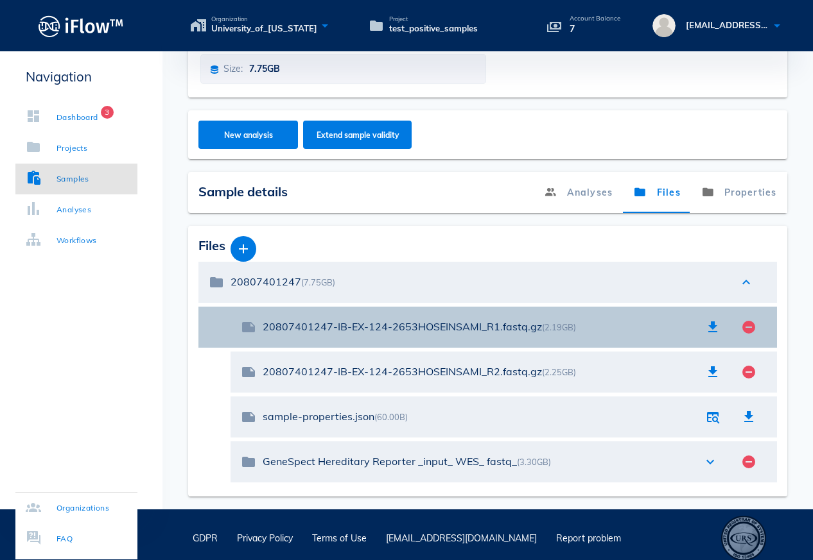
scroll to position [157, 0]
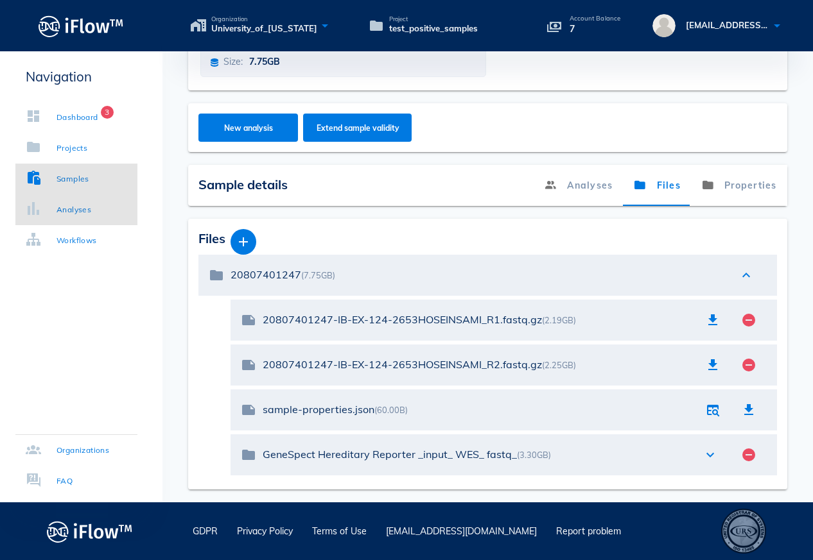
click at [84, 219] on link "Analyses" at bounding box center [76, 209] width 122 height 31
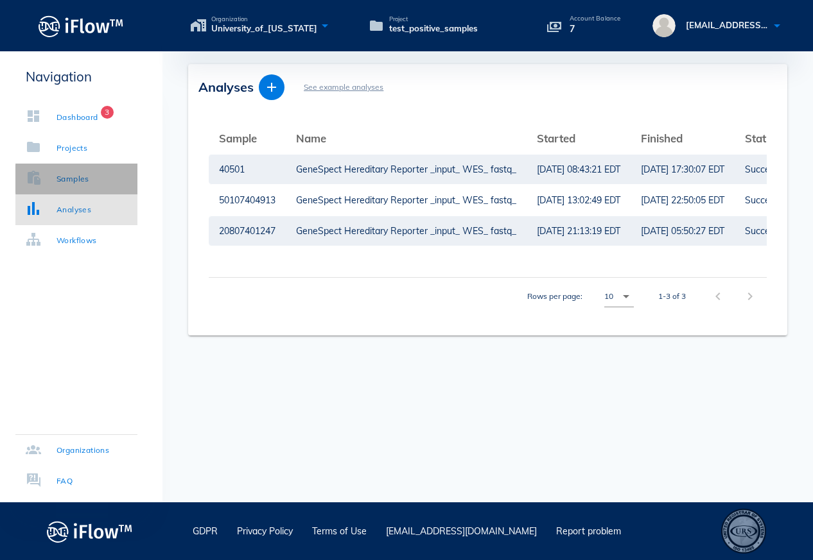
click at [78, 181] on div "Samples" at bounding box center [72, 179] width 33 height 13
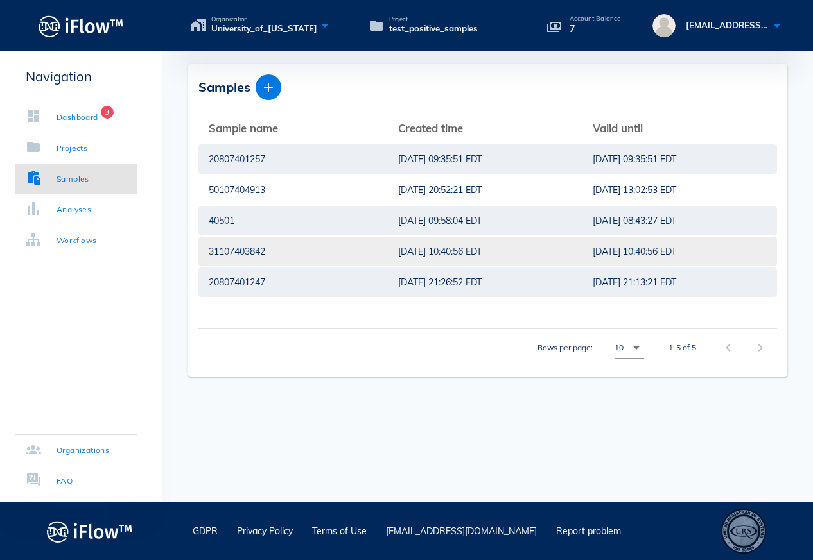
click at [262, 252] on div "31107403842" at bounding box center [293, 252] width 169 height 30
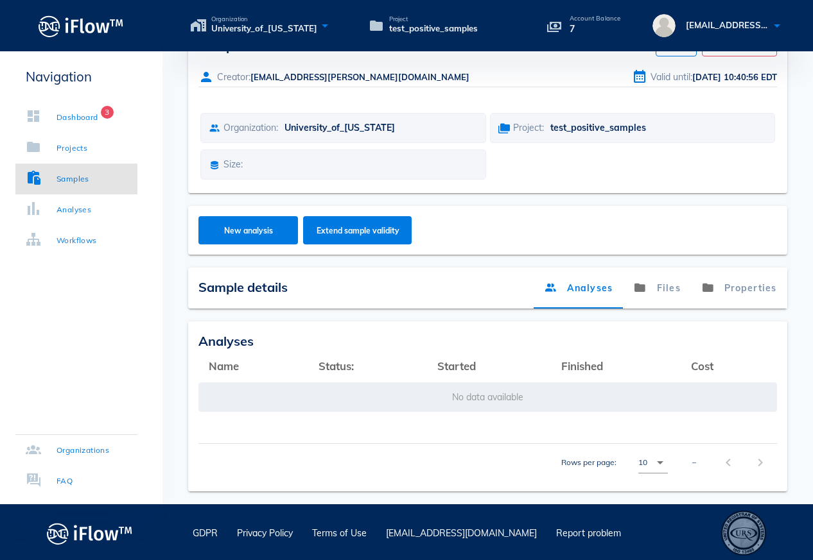
scroll to position [43, 0]
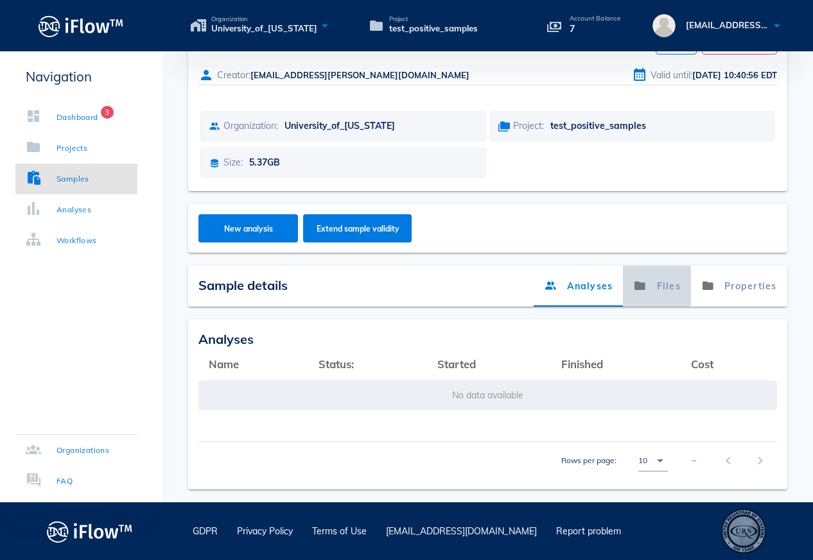
click at [658, 289] on link "Files" at bounding box center [657, 286] width 68 height 41
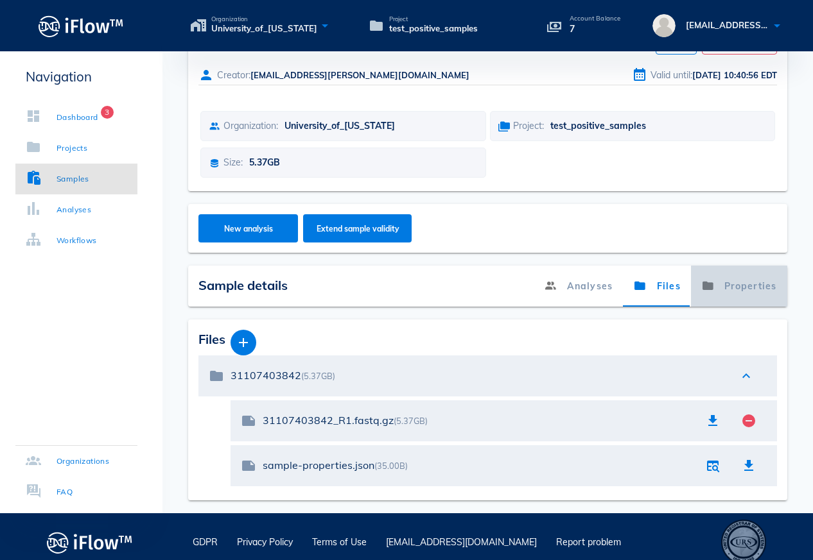
click at [744, 291] on link "Properties" at bounding box center [739, 286] width 96 height 41
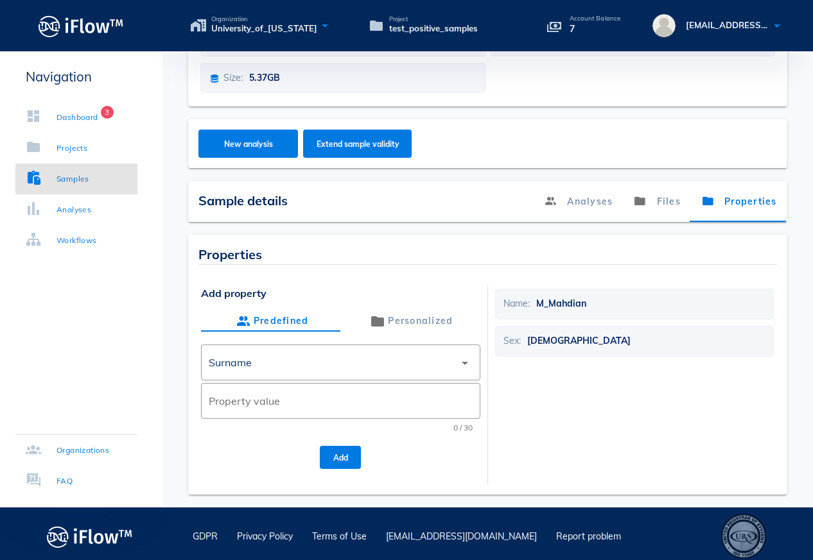
scroll to position [133, 0]
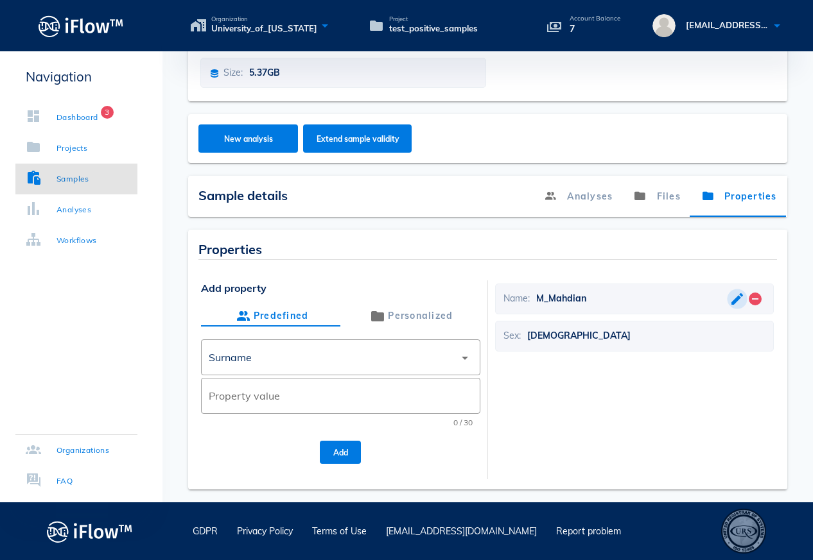
click at [737, 300] on button "button" at bounding box center [736, 298] width 15 height 15
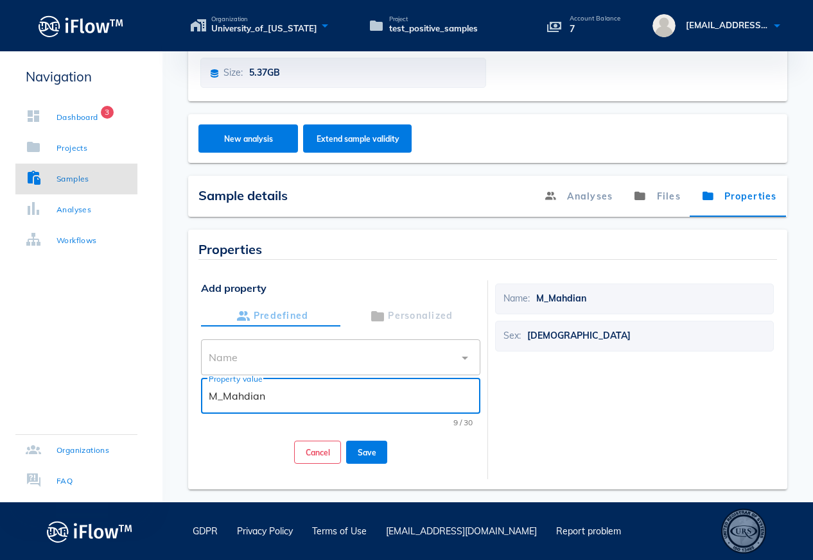
drag, startPoint x: 307, startPoint y: 395, endPoint x: 207, endPoint y: 397, distance: 100.1
click at [207, 397] on div "​ Property value M_Mahdian" at bounding box center [340, 396] width 279 height 36
type input "D_Saeidi"
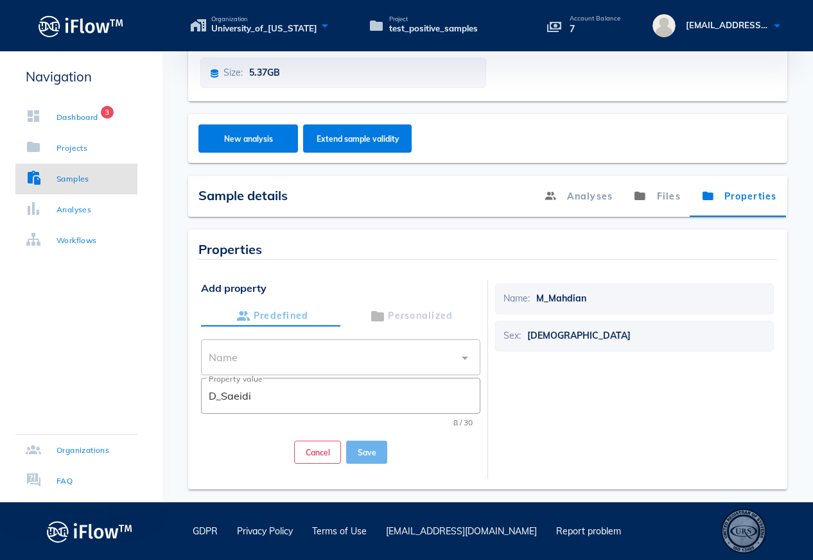
click at [365, 451] on span "Save" at bounding box center [366, 453] width 21 height 10
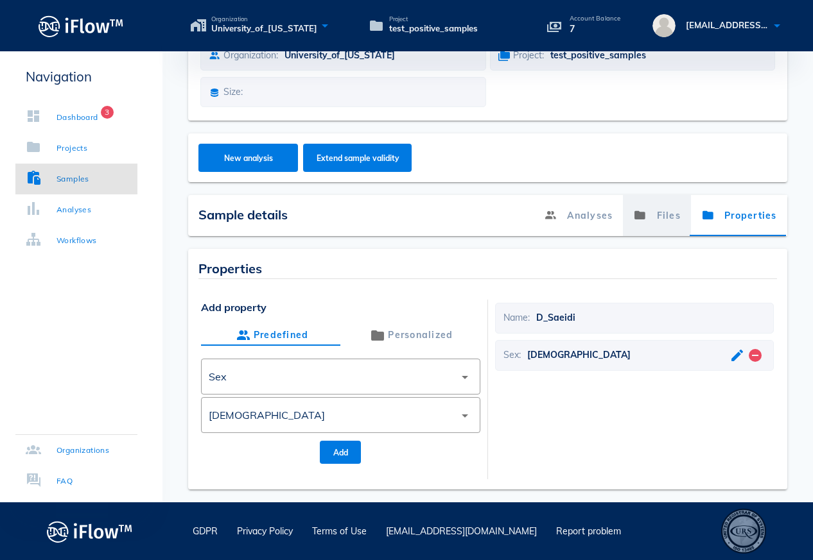
click at [671, 221] on link "Files" at bounding box center [657, 215] width 68 height 41
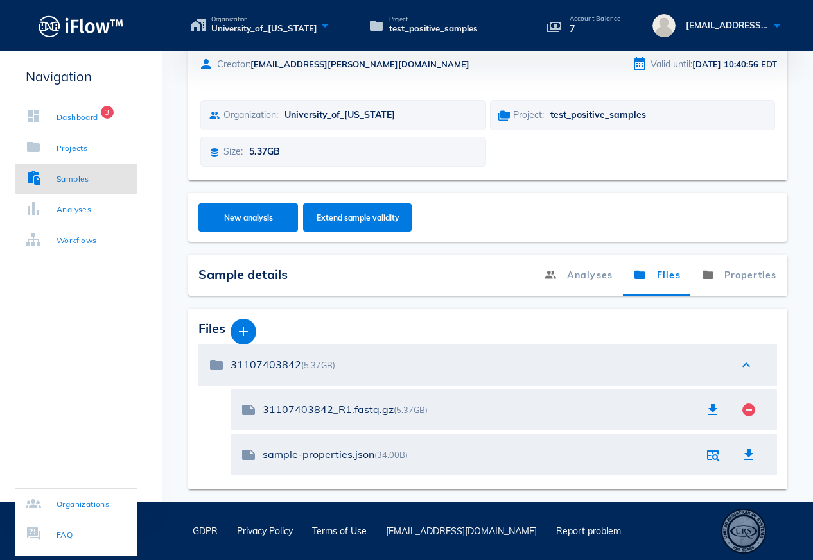
scroll to position [0, 0]
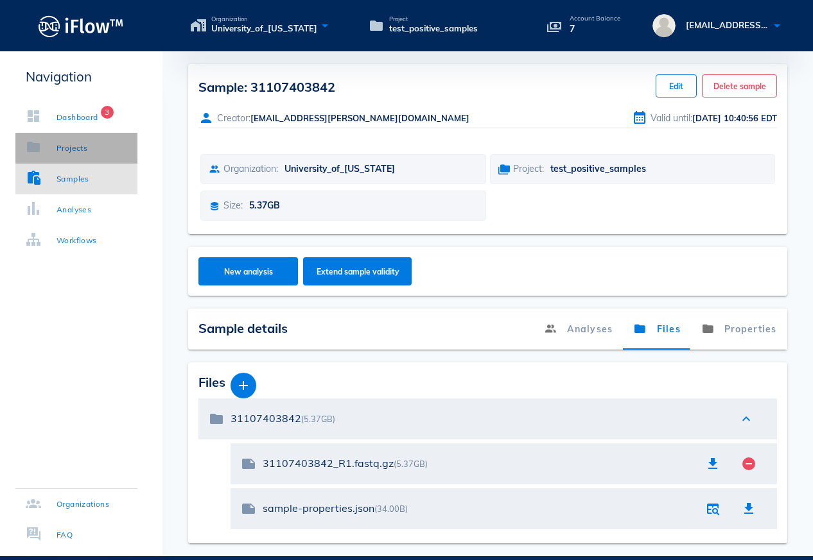
click at [85, 150] on div "Projects" at bounding box center [71, 148] width 31 height 13
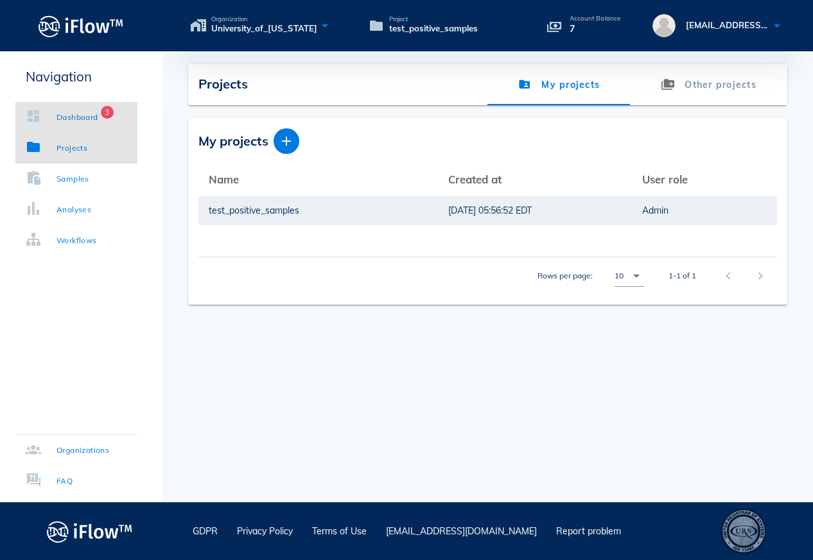
click at [69, 117] on div "Dashboard" at bounding box center [77, 117] width 42 height 13
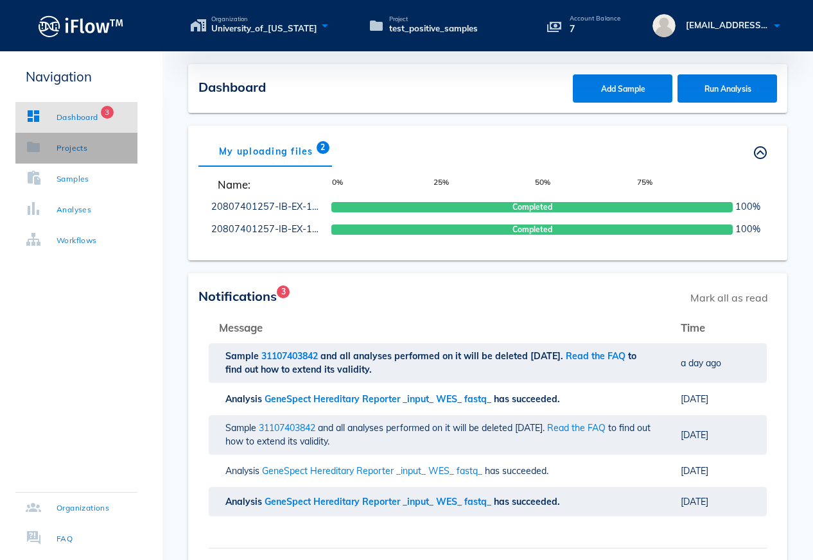
click at [70, 152] on div "Projects" at bounding box center [71, 148] width 31 height 13
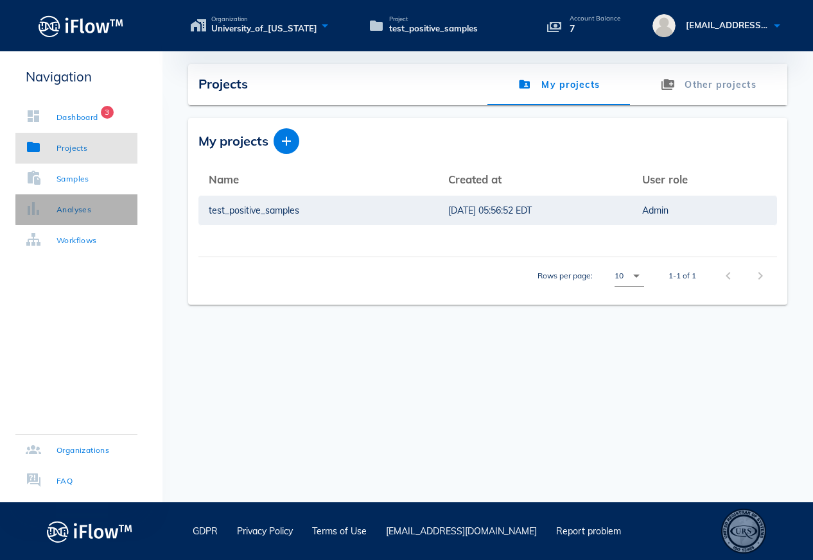
click at [85, 208] on div "Analyses" at bounding box center [73, 209] width 35 height 13
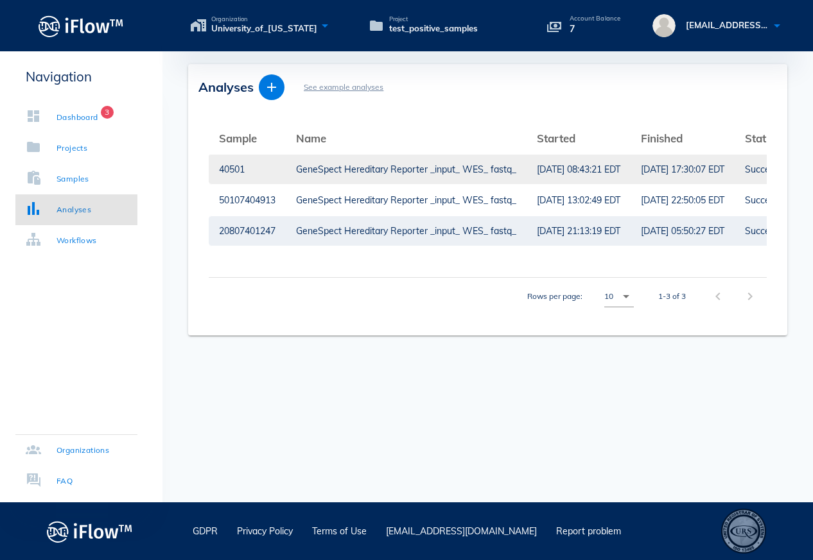
click at [620, 169] on div "[DATE] 08:43:21 EDT" at bounding box center [578, 170] width 83 height 30
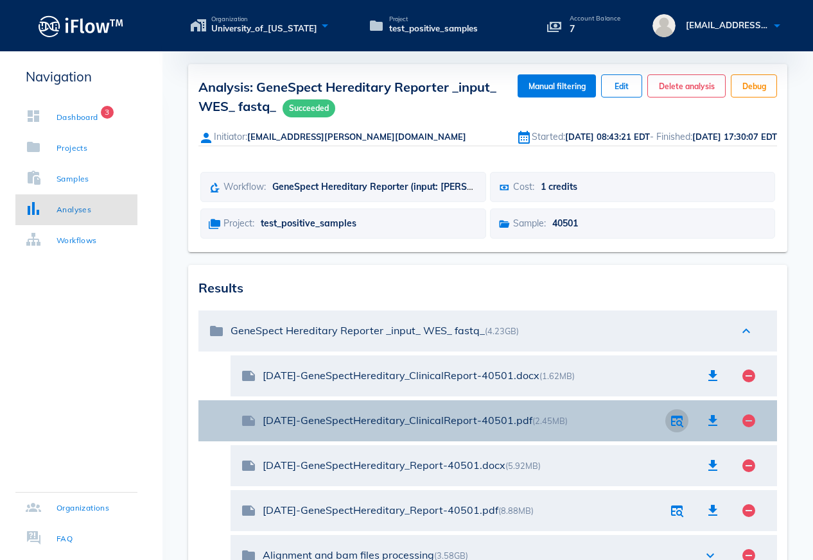
click at [678, 426] on icon "button" at bounding box center [676, 420] width 15 height 15
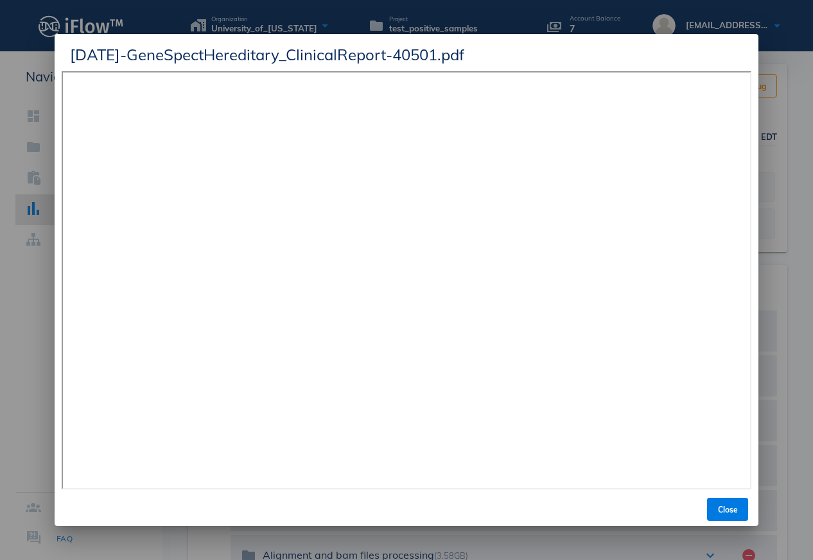
click at [60, 49] on div "[DATE]-GeneSpectHereditary_ClinicalReport-40501.pdf" at bounding box center [406, 52] width 703 height 37
click at [795, 288] on div at bounding box center [406, 280] width 813 height 560
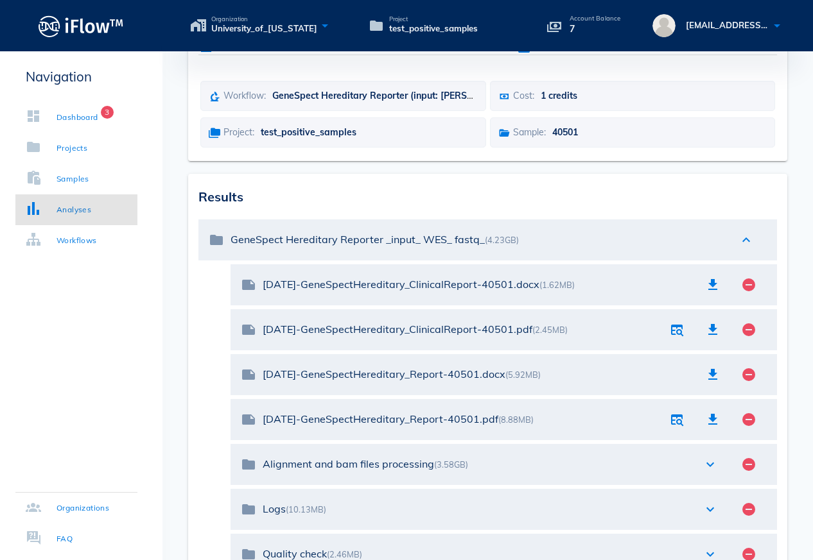
scroll to position [93, 0]
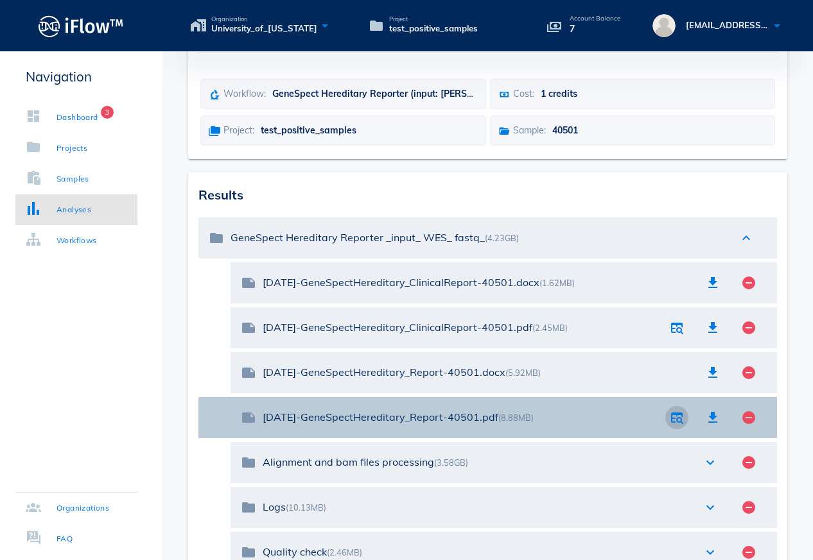
click at [680, 414] on icon "button" at bounding box center [676, 417] width 15 height 15
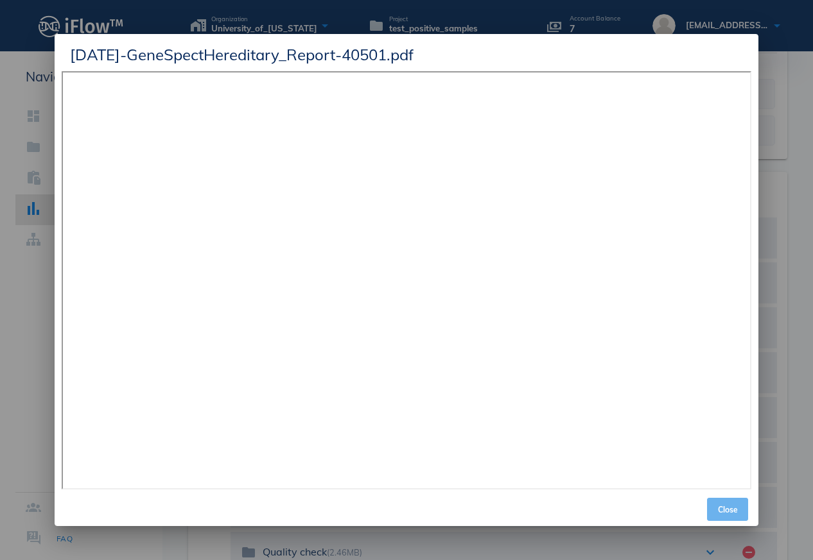
click at [722, 515] on button "Close" at bounding box center [727, 509] width 41 height 23
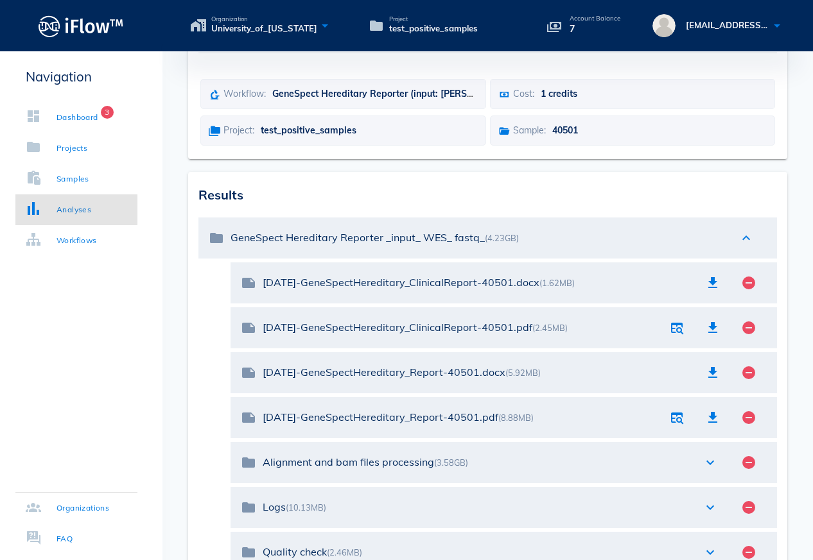
scroll to position [0, 0]
